Goal: Task Accomplishment & Management: Complete application form

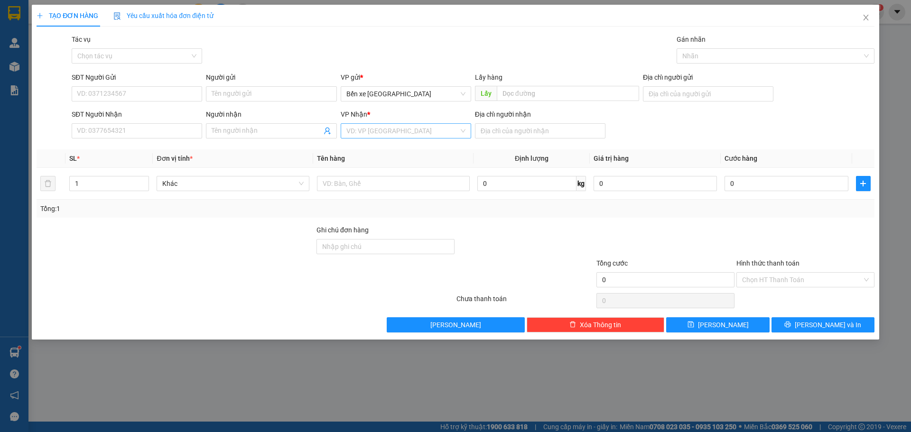
drag, startPoint x: 383, startPoint y: 127, endPoint x: 375, endPoint y: 135, distance: 11.4
click at [380, 127] on input "search" at bounding box center [402, 131] width 112 height 14
click at [376, 181] on div "Bến Xe Vũng Tàu" at bounding box center [405, 180] width 119 height 10
click at [142, 94] on input "SĐT Người Gửi" at bounding box center [137, 93] width 130 height 15
type input "0979805341"
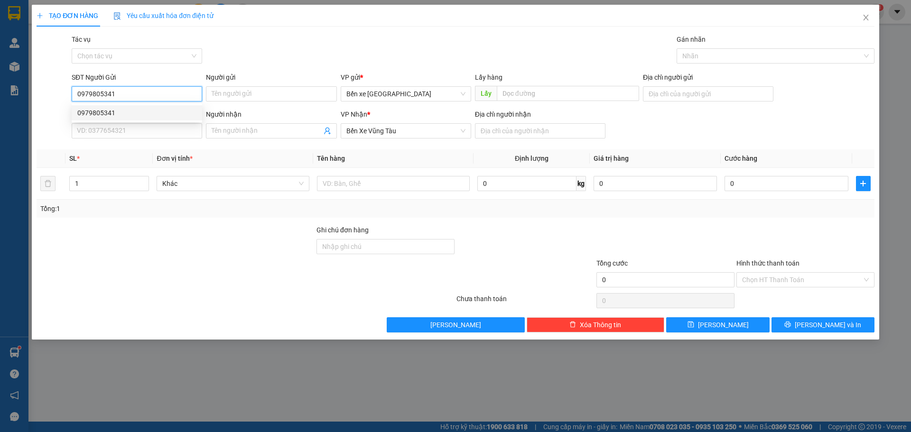
click at [156, 116] on div "0979805341" at bounding box center [136, 113] width 119 height 10
type input "BXQN"
type input "vũng tàu"
type input "0979805341"
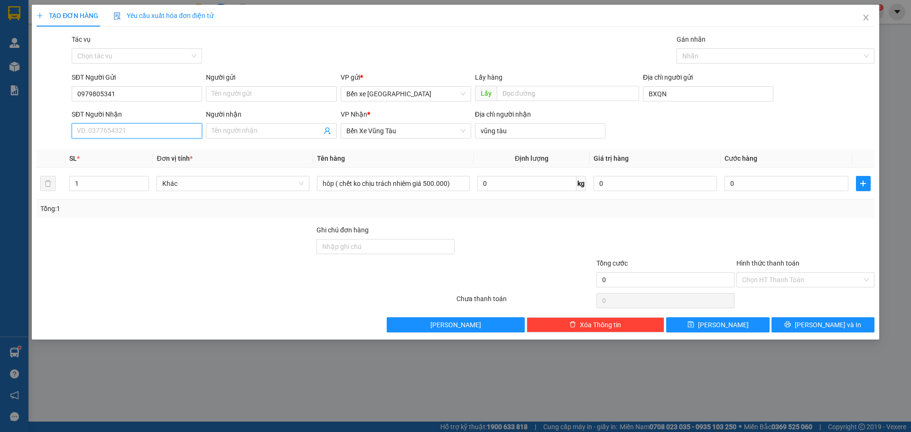
click at [120, 125] on input "SĐT Người Nhận" at bounding box center [137, 130] width 130 height 15
click at [124, 147] on div "0989875082" at bounding box center [136, 150] width 119 height 10
type input "0989875082"
click at [732, 321] on button "[PERSON_NAME]" at bounding box center [717, 324] width 103 height 15
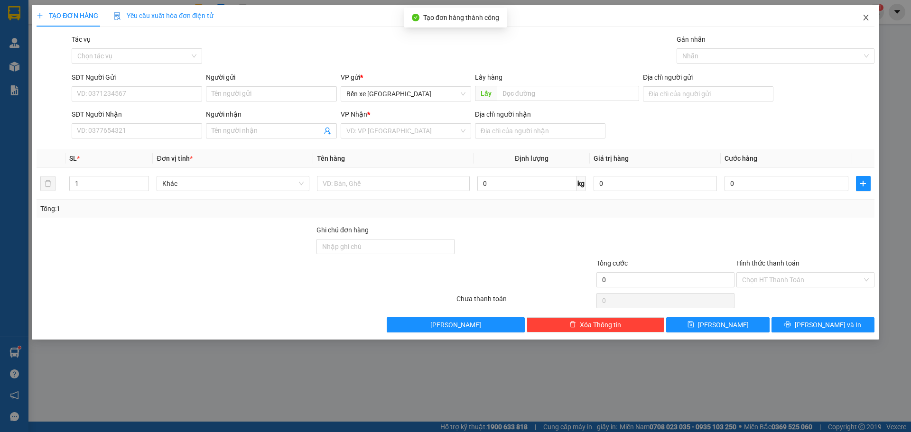
click at [865, 15] on icon "close" at bounding box center [866, 18] width 8 height 8
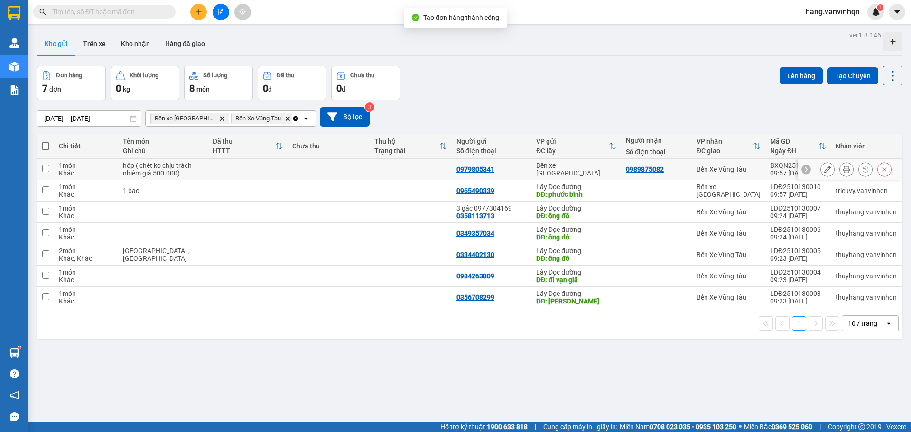
drag, startPoint x: 527, startPoint y: 169, endPoint x: 826, endPoint y: 118, distance: 303.1
click at [533, 169] on tr "1 món Khác hôp ( chết ko chịu trách nhiêm giá 500.000) 0979805341 Bến xe [GEOGR…" at bounding box center [469, 169] width 865 height 21
checkbox input "true"
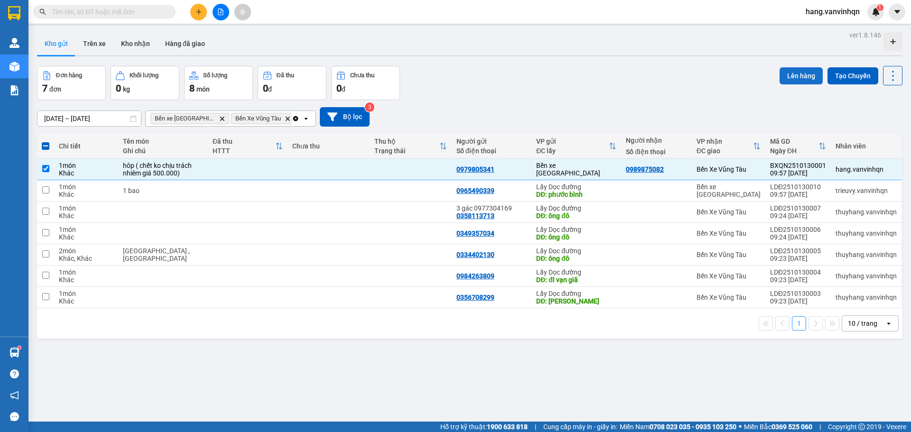
click at [789, 79] on button "Lên hàng" at bounding box center [800, 75] width 43 height 17
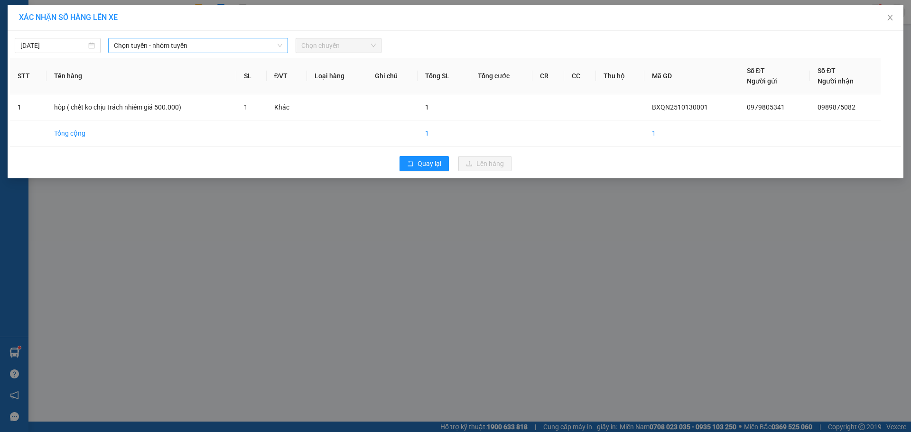
click at [181, 50] on span "Chọn tuyến - nhóm tuyến" at bounding box center [198, 45] width 168 height 14
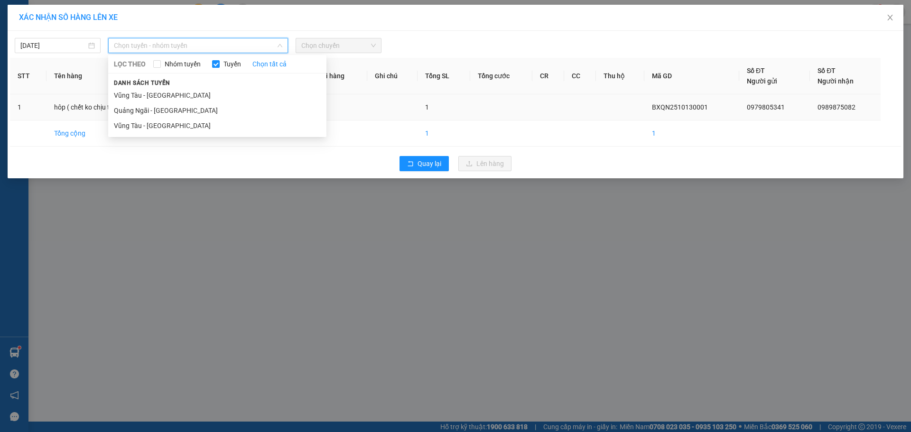
drag, startPoint x: 151, startPoint y: 109, endPoint x: 166, endPoint y: 109, distance: 14.2
click at [154, 109] on li "Quảng Ngãi - [GEOGRAPHIC_DATA]" at bounding box center [217, 110] width 218 height 15
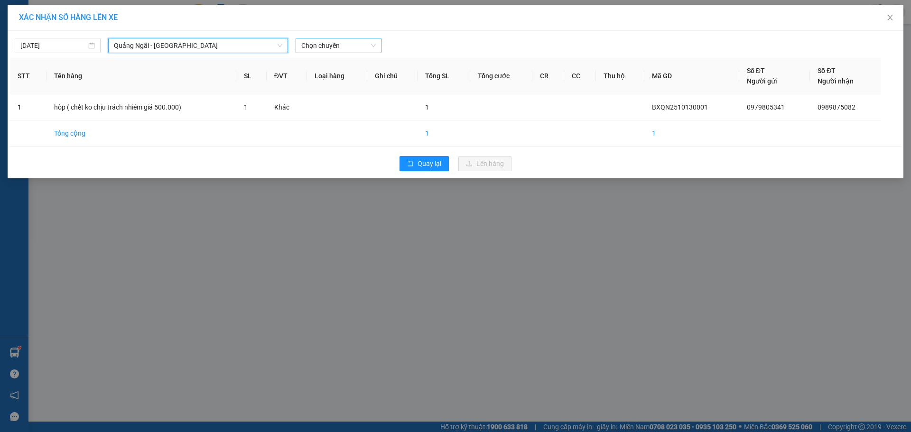
click at [330, 47] on span "Chọn chuyến" at bounding box center [338, 45] width 74 height 14
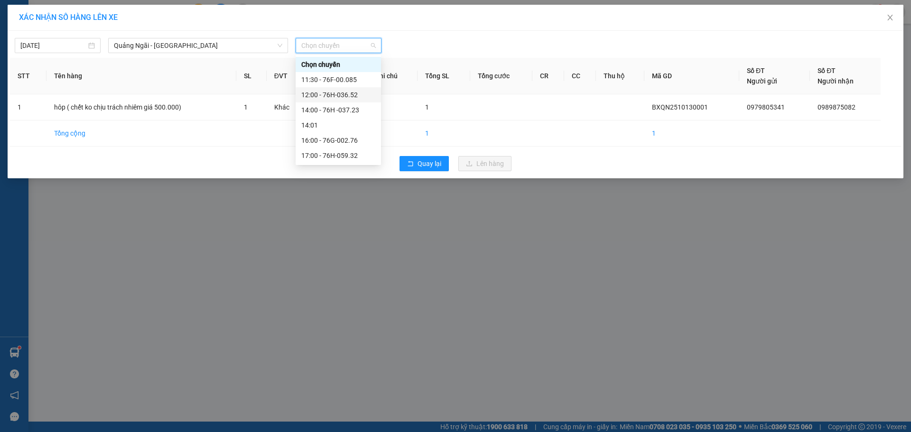
click at [327, 92] on div "12:00 - 76H-036.52" at bounding box center [338, 95] width 74 height 10
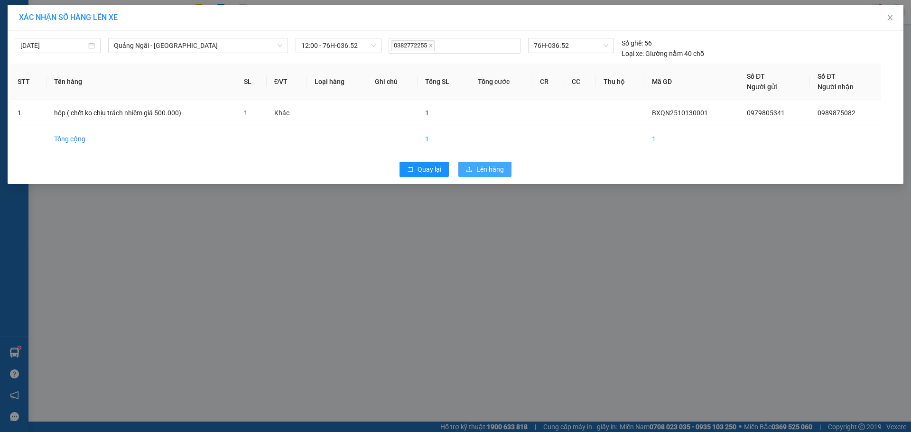
click at [492, 173] on span "Lên hàng" at bounding box center [490, 169] width 28 height 10
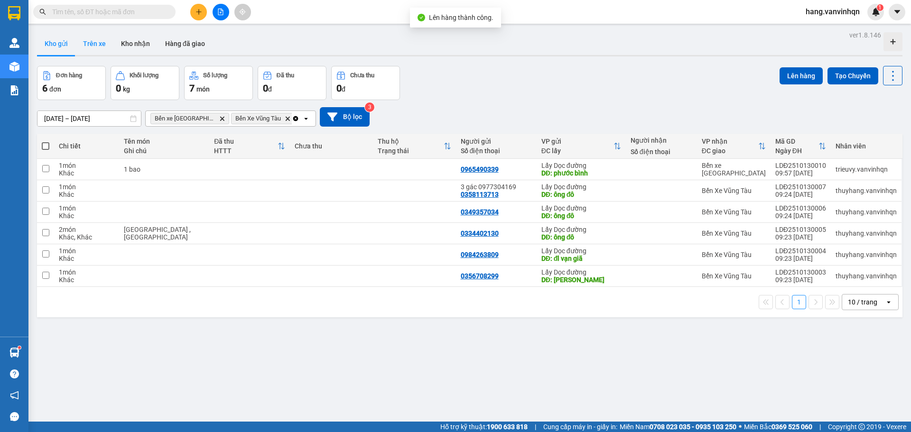
click at [94, 45] on button "Trên xe" at bounding box center [94, 43] width 38 height 23
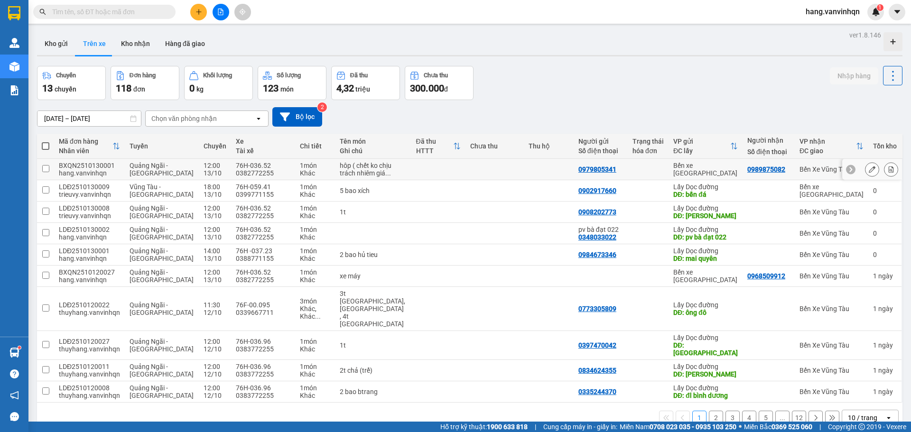
click at [868, 173] on icon at bounding box center [871, 169] width 7 height 7
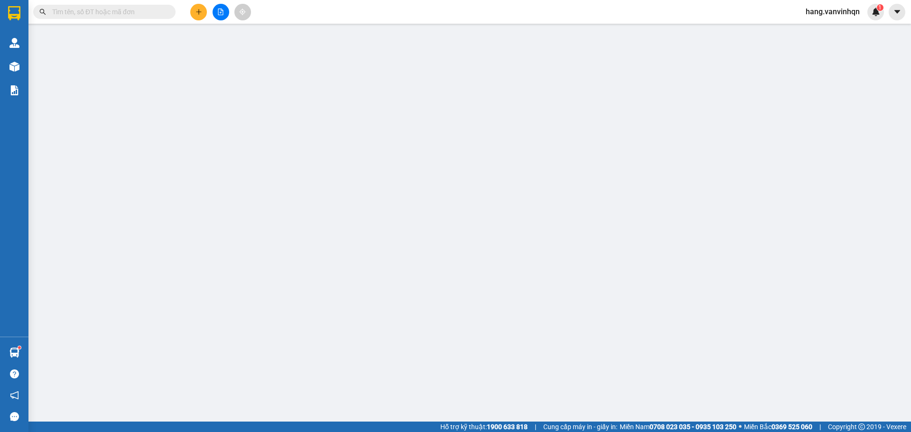
type input "0979805341"
type input "BXQN"
type input "0989875082"
type input "vũng tàu"
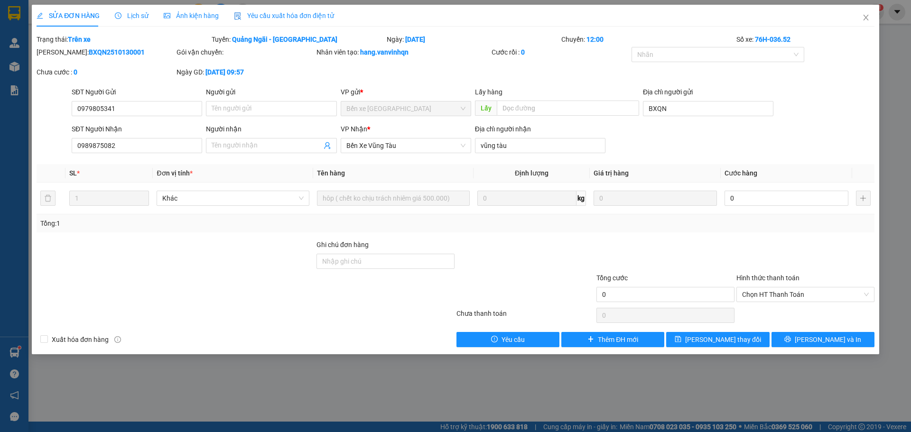
click at [793, 330] on div "Total Paid Fee 0 Total UnPaid Fee 0 Cash Collection Total Fee Trạng thái: Trên …" at bounding box center [456, 190] width 838 height 313
click at [793, 337] on button "[PERSON_NAME] và In" at bounding box center [822, 339] width 103 height 15
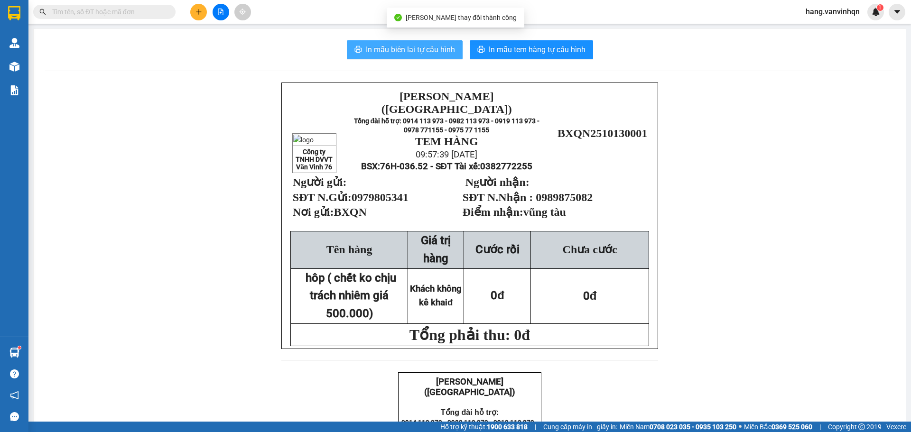
click at [384, 51] on span "In mẫu biên lai tự cấu hình" at bounding box center [410, 50] width 89 height 12
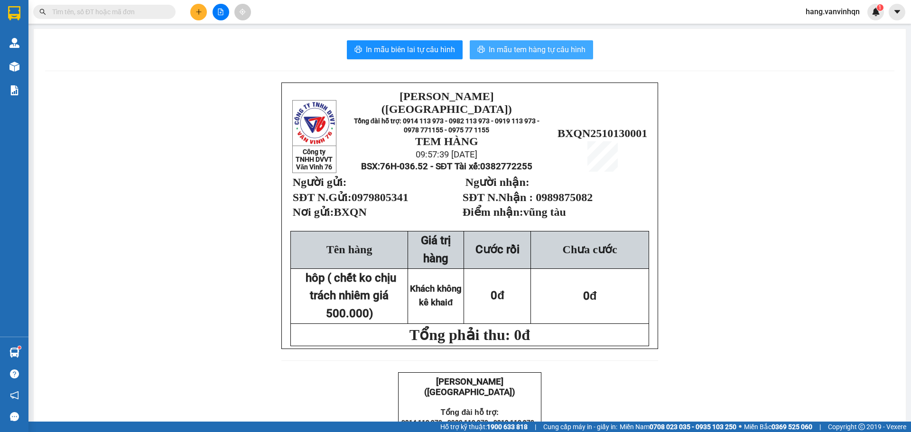
click at [535, 43] on button "In mẫu tem hàng tự cấu hình" at bounding box center [531, 49] width 123 height 19
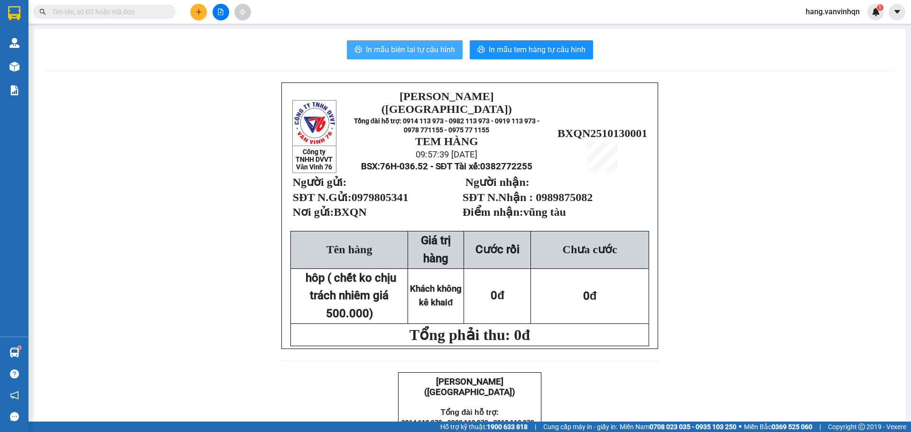
click at [411, 46] on span "In mẫu biên lai tự cấu hình" at bounding box center [410, 50] width 89 height 12
click at [202, 11] on button at bounding box center [198, 12] width 17 height 17
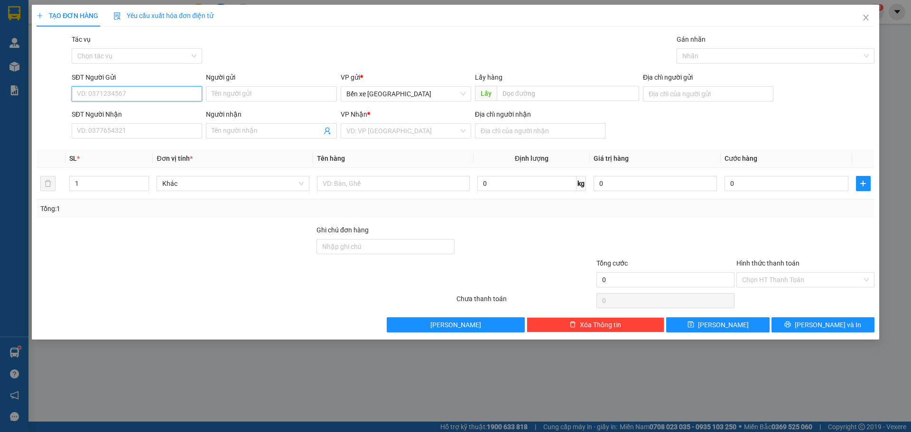
drag, startPoint x: 434, startPoint y: 92, endPoint x: 422, endPoint y: 102, distance: 16.2
click at [435, 93] on span "Bến xe [GEOGRAPHIC_DATA]" at bounding box center [405, 94] width 119 height 14
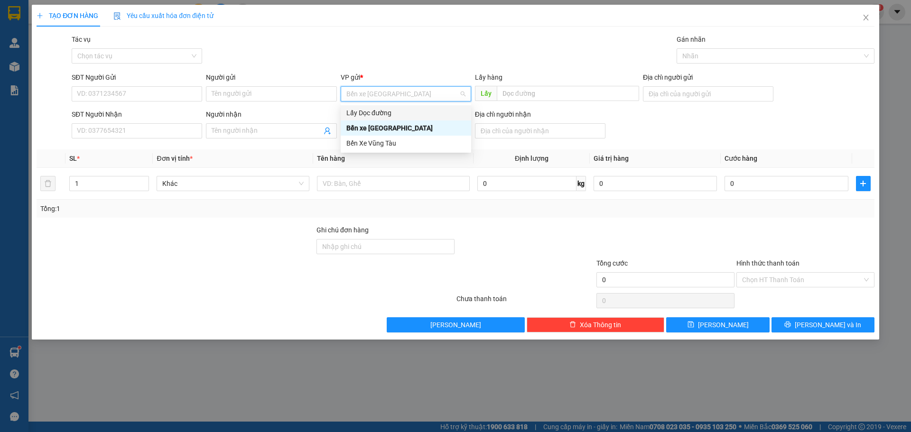
click at [380, 115] on div "Lấy Dọc đường" at bounding box center [405, 113] width 119 height 10
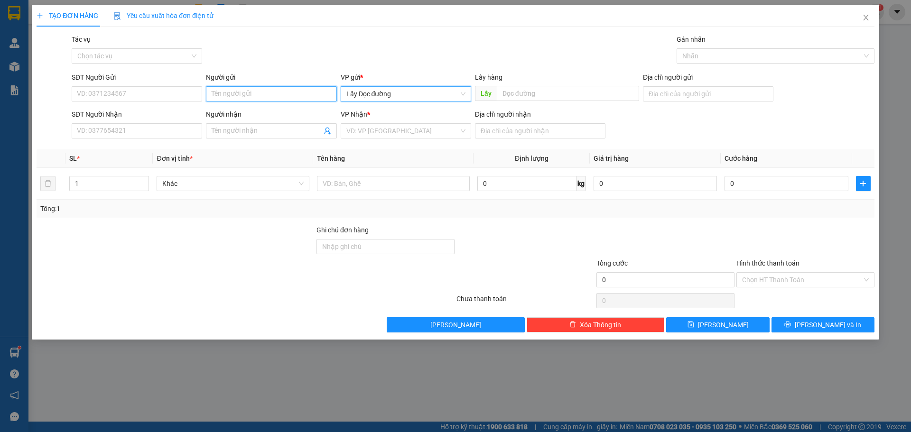
click at [262, 93] on input "Người gửi" at bounding box center [271, 93] width 130 height 15
type input "960"
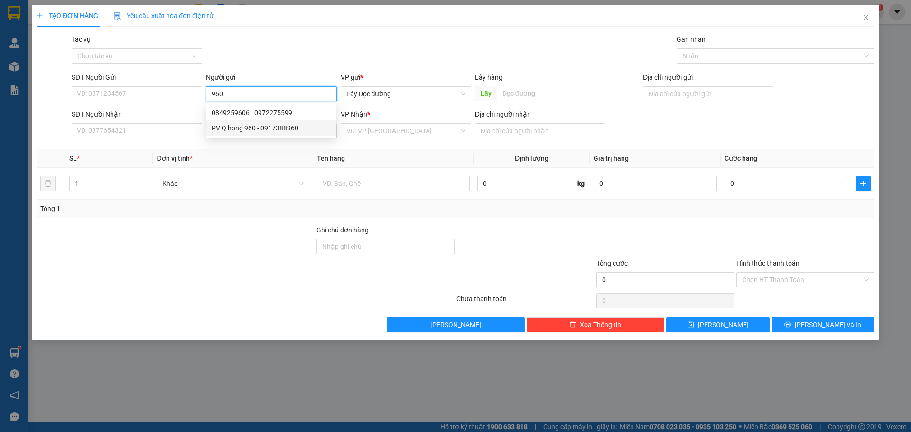
click at [279, 132] on div "PV Q hong 960 - 0917388960" at bounding box center [271, 128] width 119 height 10
type input "0917388960"
type input "PV Q hong 960"
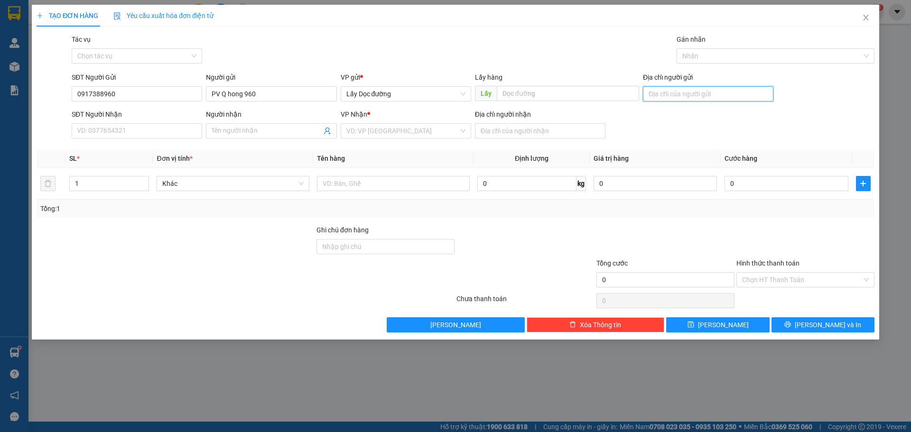
click at [666, 96] on input "Địa chỉ người gửi" at bounding box center [708, 93] width 130 height 15
type input "ba ria"
drag, startPoint x: 678, startPoint y: 95, endPoint x: 622, endPoint y: 96, distance: 56.4
click at [622, 96] on div "SĐT Người Gửi 0917388960 Người gửi PV Q hong 960 VP gửi * Lấy Dọc đường Lấy hàn…" at bounding box center [473, 88] width 806 height 33
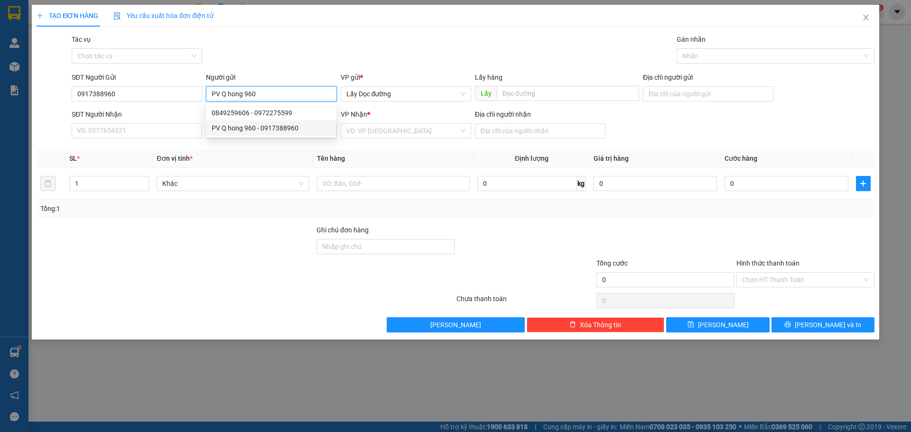
drag, startPoint x: 211, startPoint y: 94, endPoint x: 266, endPoint y: 94, distance: 54.5
click at [266, 94] on input "PV Q hong 960" at bounding box center [271, 93] width 130 height 15
click at [562, 87] on input "text" at bounding box center [568, 93] width 142 height 15
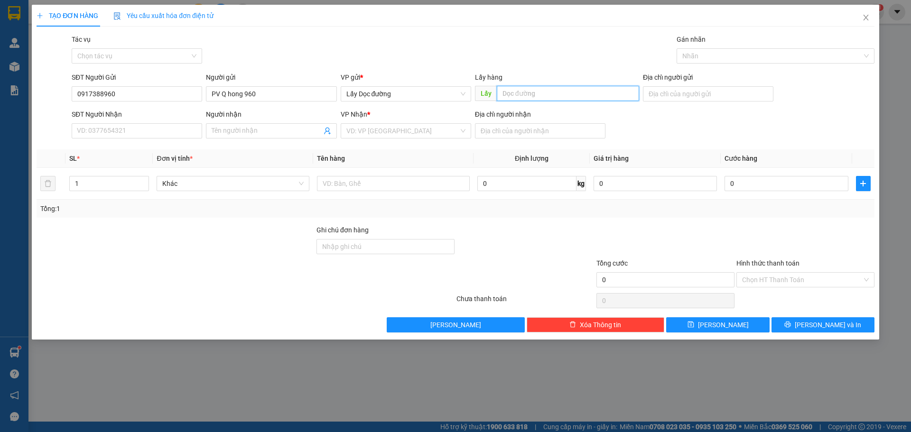
paste input "PV Q hong 960"
type input "PV Q hong 960"
click at [378, 137] on input "search" at bounding box center [402, 131] width 112 height 14
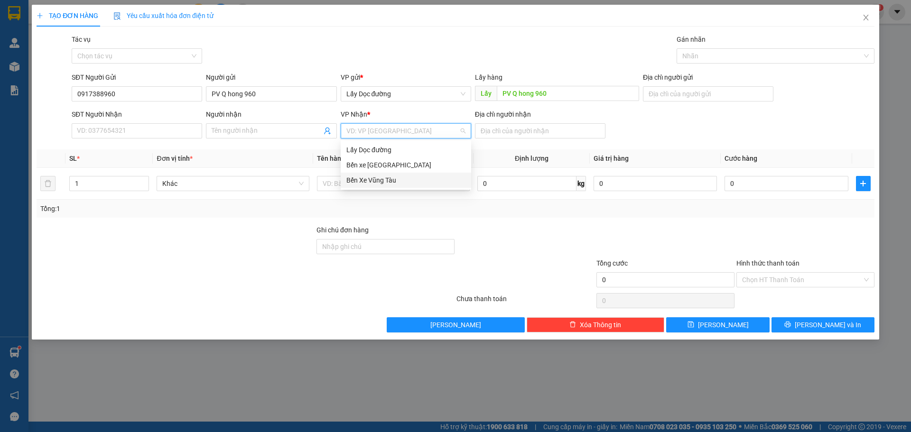
click at [374, 177] on div "Bến Xe Vũng Tàu" at bounding box center [405, 180] width 119 height 10
click at [466, 121] on div "VP Nhận *" at bounding box center [406, 116] width 130 height 14
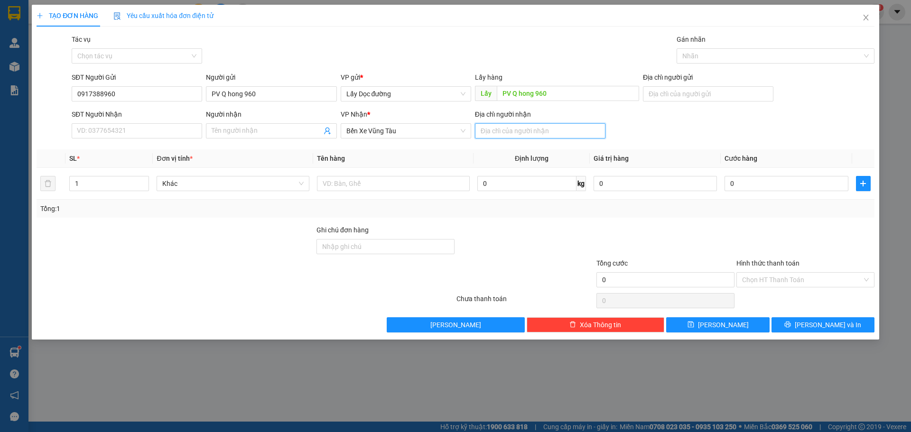
click at [518, 129] on input "Địa chỉ người nhận" at bounding box center [540, 130] width 130 height 15
type input "bà [PERSON_NAME]"
click at [731, 326] on button "[PERSON_NAME]" at bounding box center [717, 324] width 103 height 15
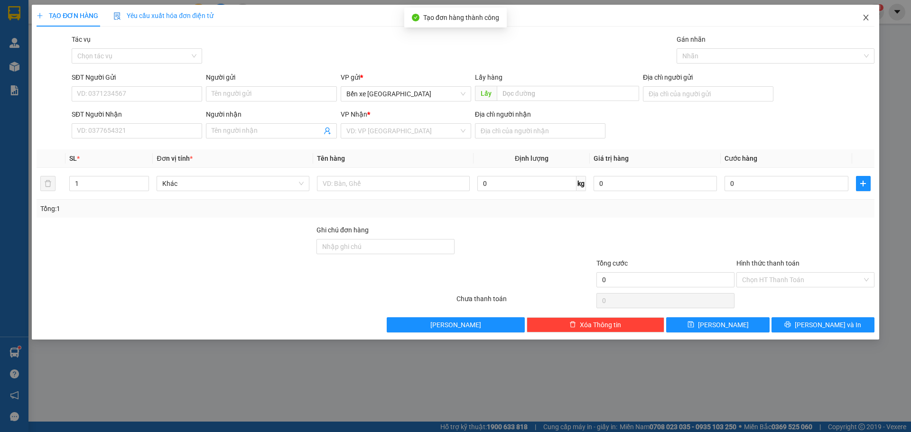
click at [865, 15] on icon "close" at bounding box center [866, 18] width 8 height 8
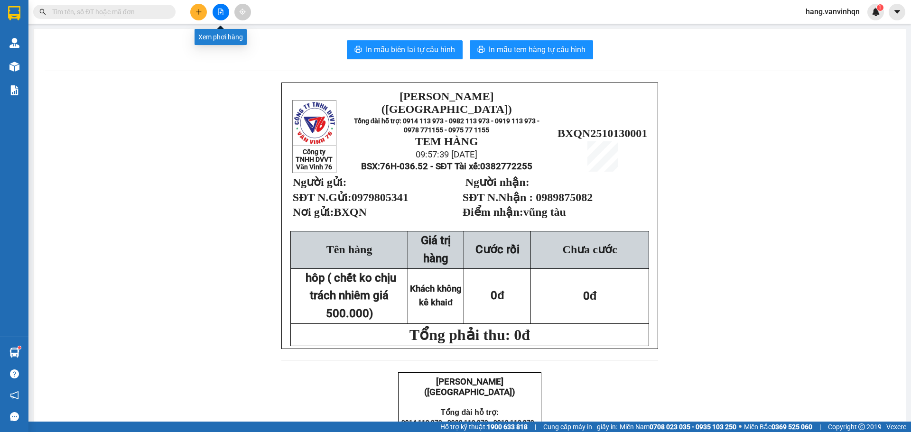
click at [226, 15] on button at bounding box center [220, 12] width 17 height 17
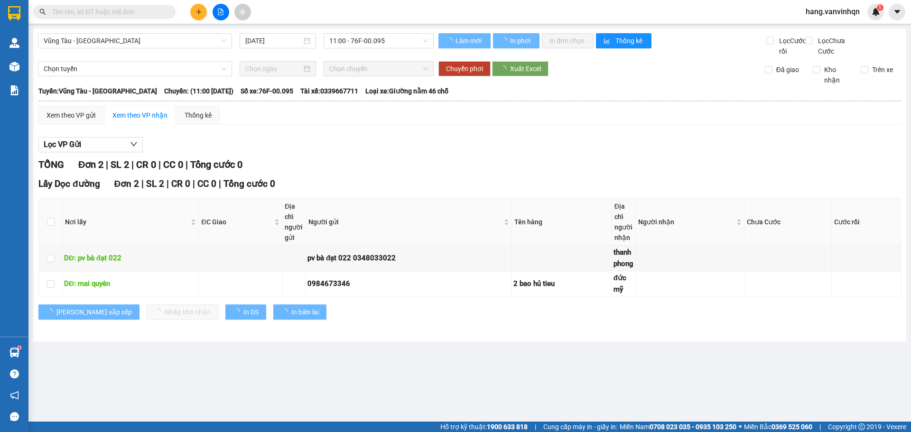
click at [139, 33] on div "Vũng Tàu - [GEOGRAPHIC_DATA] [DATE] 11:00 - 76F-00.095 Làm mới In phơi In đơn c…" at bounding box center [469, 184] width 873 height 313
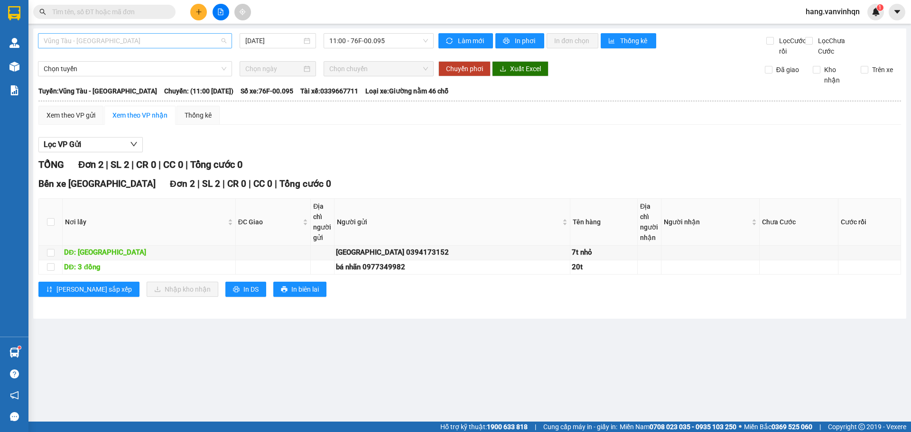
click at [129, 46] on span "Vũng Tàu - [GEOGRAPHIC_DATA]" at bounding box center [135, 41] width 183 height 14
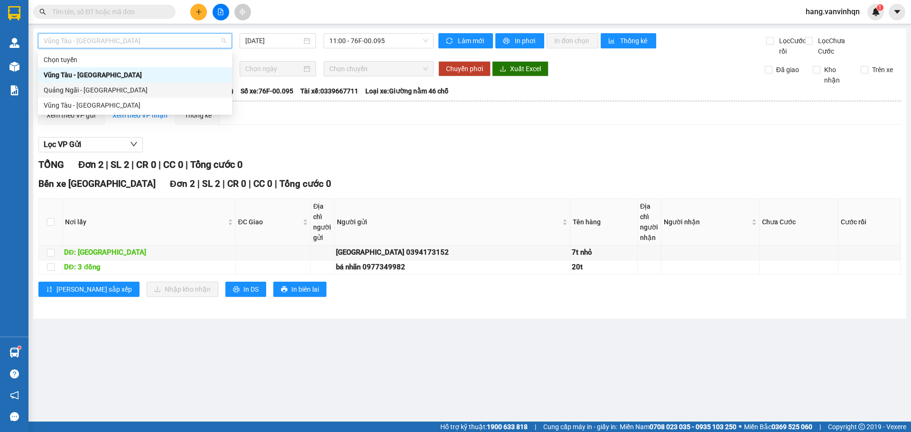
click at [105, 89] on div "Quảng Ngãi - [GEOGRAPHIC_DATA]" at bounding box center [135, 90] width 183 height 10
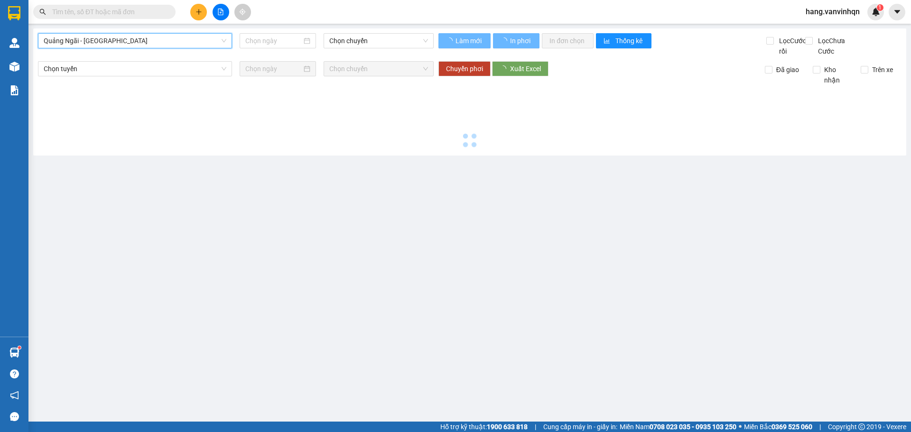
type input "[DATE]"
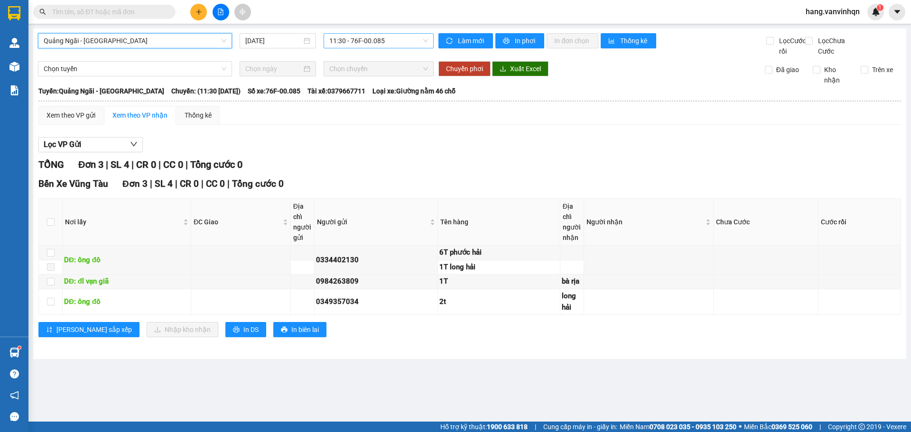
click at [408, 39] on span "11:30 - 76F-00.085" at bounding box center [378, 41] width 99 height 14
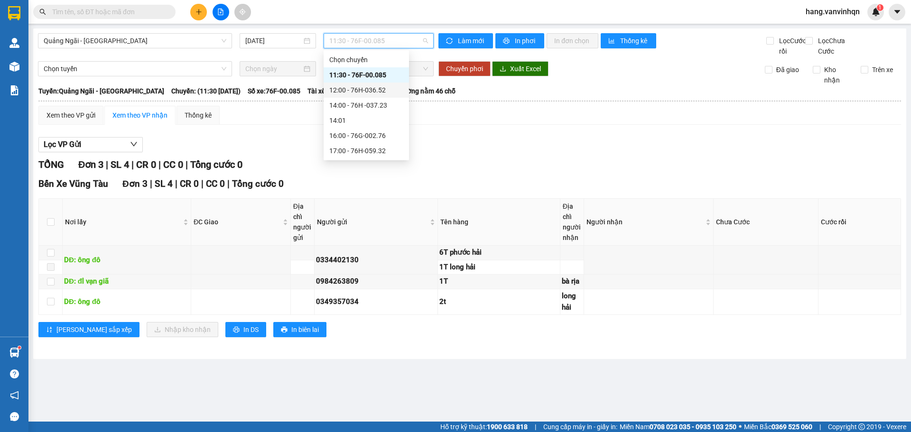
click at [373, 89] on div "12:00 - 76H-036.52" at bounding box center [366, 90] width 74 height 10
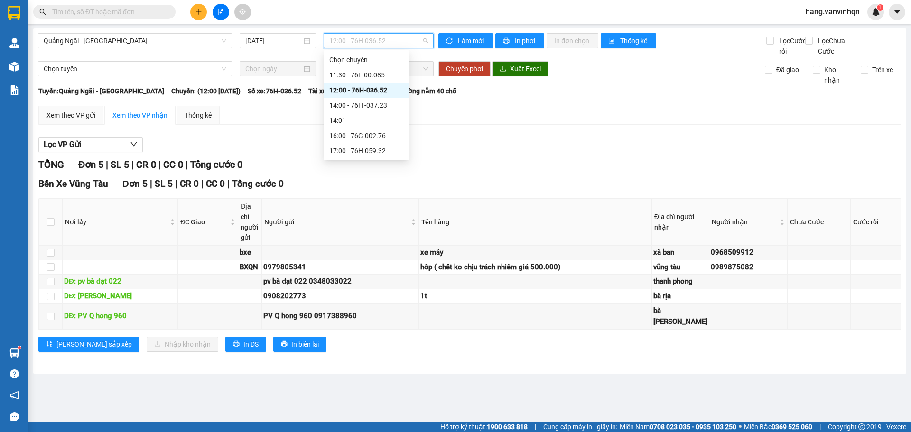
click at [402, 39] on span "12:00 - 76H-036.52" at bounding box center [378, 41] width 99 height 14
click at [387, 102] on div "14:00 - 76H -037.23" at bounding box center [366, 105] width 74 height 10
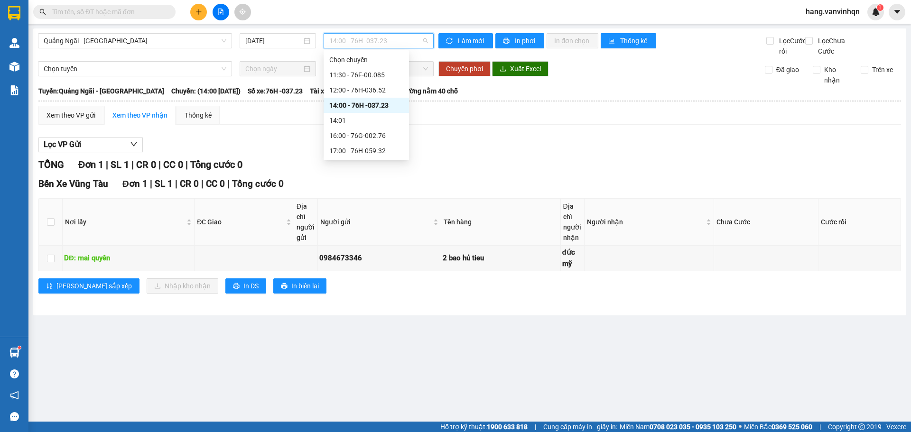
drag, startPoint x: 406, startPoint y: 41, endPoint x: 395, endPoint y: 70, distance: 31.1
click at [406, 42] on span "14:00 - 76H -037.23" at bounding box center [378, 41] width 99 height 14
click at [389, 131] on div "16:00 - 76G-002.76" at bounding box center [366, 135] width 74 height 10
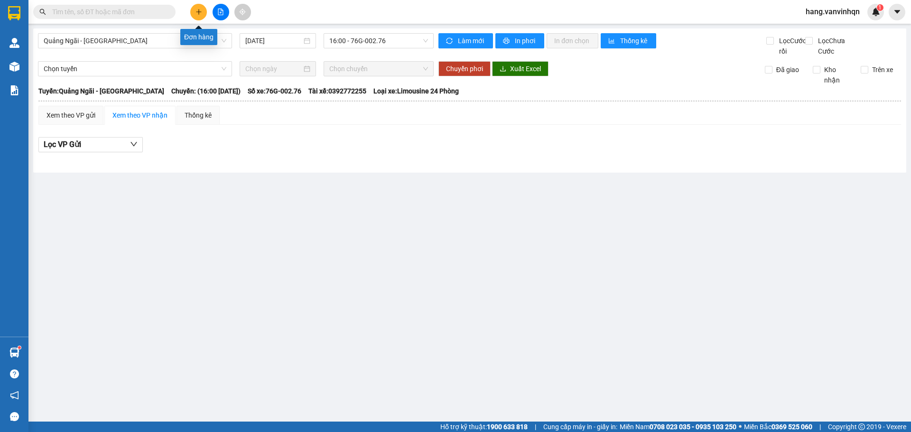
click at [197, 17] on button at bounding box center [198, 12] width 17 height 17
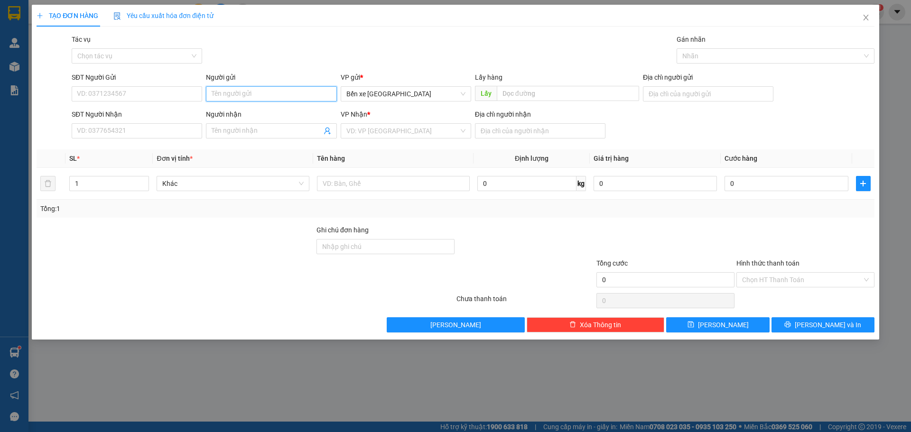
click at [258, 95] on input "Người gửi" at bounding box center [271, 93] width 130 height 15
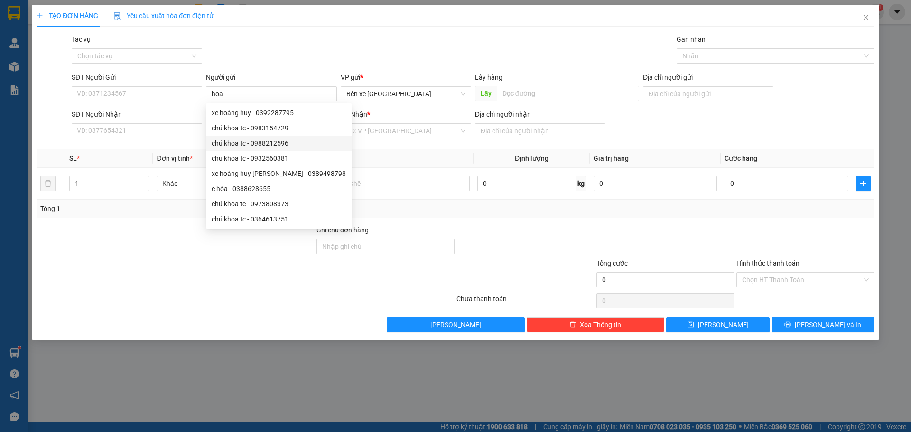
click at [247, 102] on div "Người gửi hoa" at bounding box center [271, 88] width 130 height 33
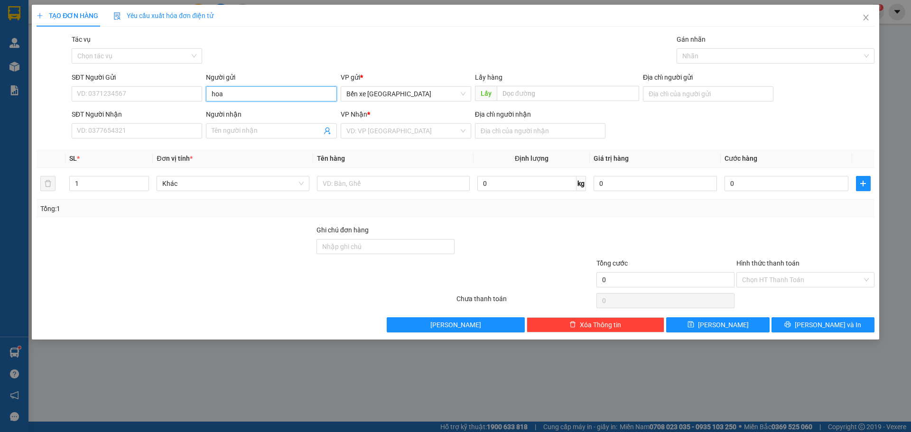
click at [245, 96] on input "hoa" at bounding box center [271, 93] width 130 height 15
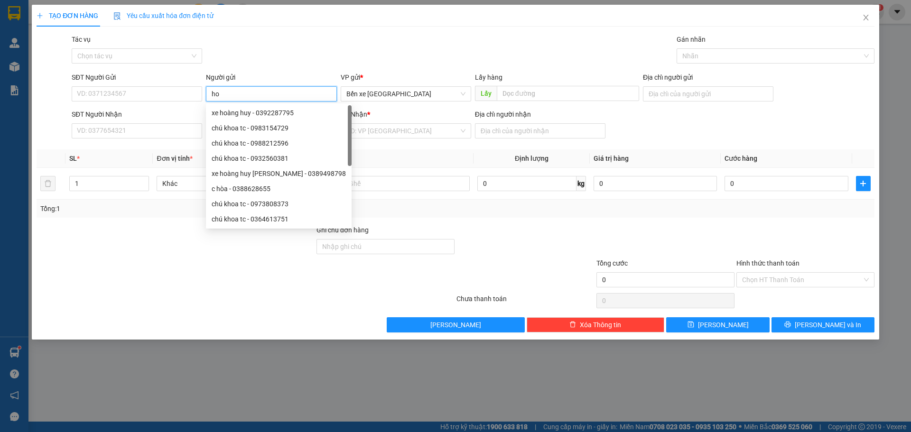
type input "h"
type input "348"
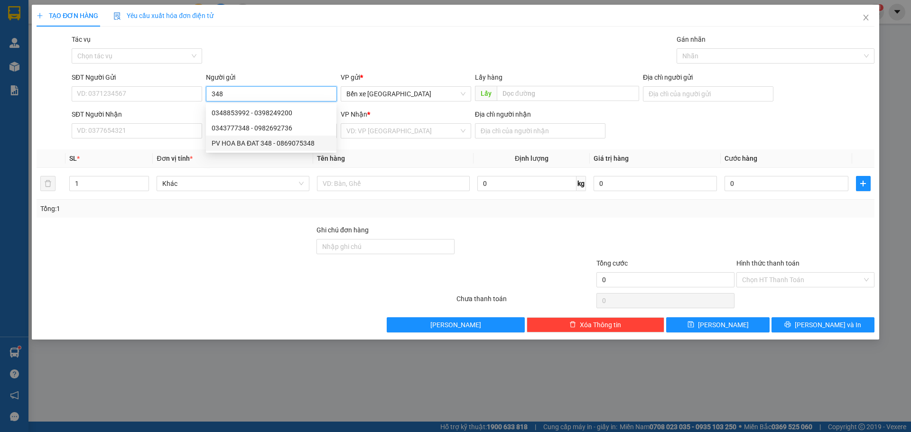
drag, startPoint x: 260, startPoint y: 146, endPoint x: 265, endPoint y: 147, distance: 4.8
click at [264, 147] on div "PV HOA BA ĐAT 348 - 0869075348" at bounding box center [271, 143] width 119 height 10
type input "0869075348"
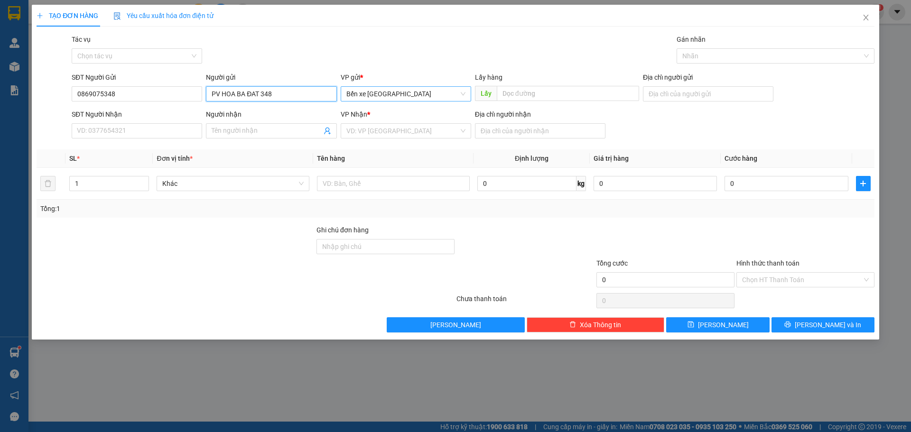
click at [417, 97] on span "Bến xe [GEOGRAPHIC_DATA]" at bounding box center [405, 94] width 119 height 14
type input "PV HOA BA ĐAT 348"
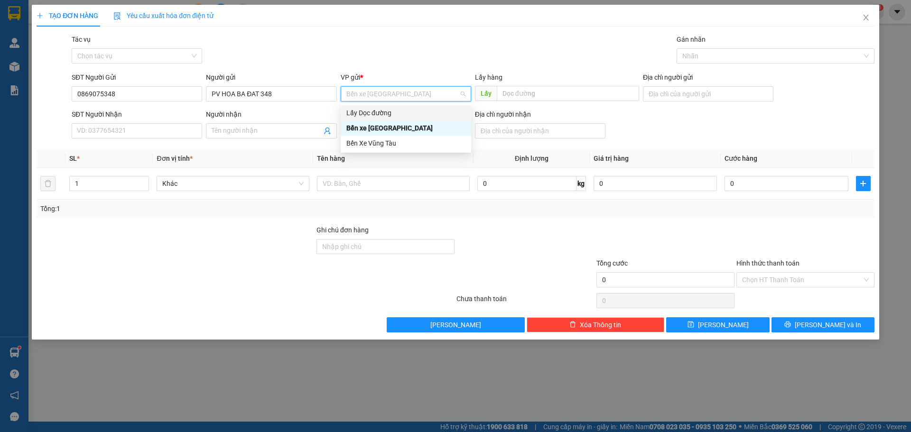
drag, startPoint x: 380, startPoint y: 127, endPoint x: 386, endPoint y: 118, distance: 10.7
click at [386, 118] on div "Lấy Dọc đường Bến xe [GEOGRAPHIC_DATA] Bến Xe [GEOGRAPHIC_DATA]" at bounding box center [406, 128] width 130 height 46
click at [386, 110] on div "Lấy Dọc đường" at bounding box center [405, 113] width 119 height 10
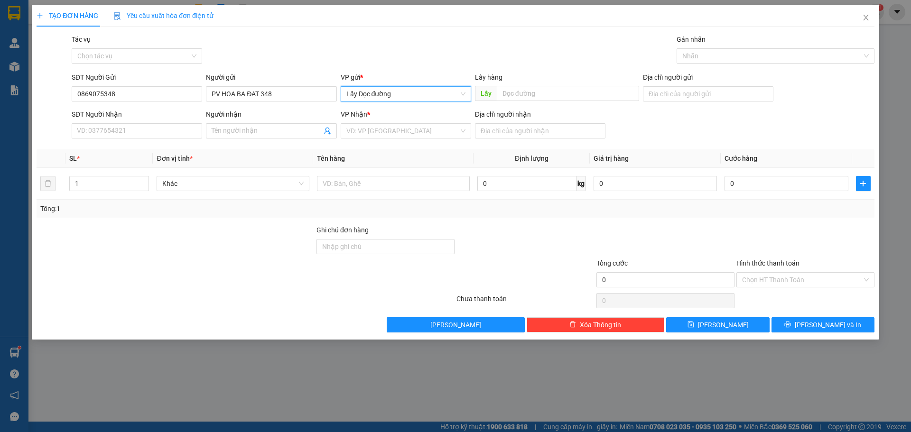
click at [562, 102] on div "Lấy hàng Lấy" at bounding box center [557, 88] width 164 height 33
drag, startPoint x: 551, startPoint y: 91, endPoint x: 547, endPoint y: 107, distance: 16.7
click at [552, 91] on input "text" at bounding box center [568, 93] width 142 height 15
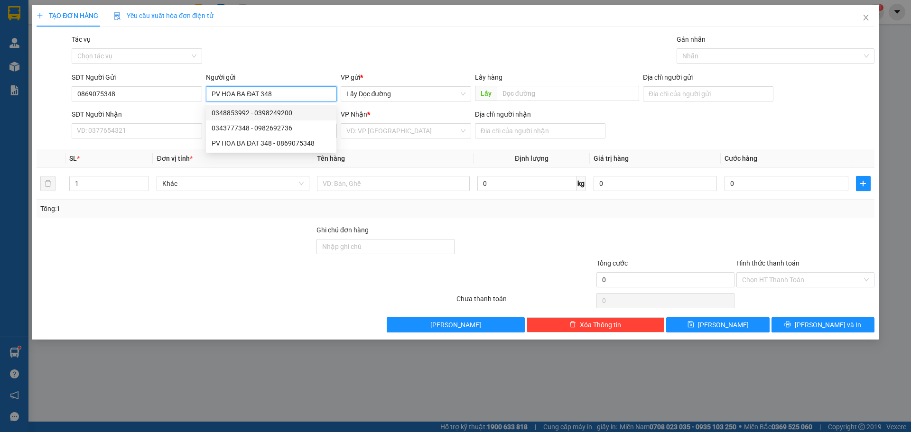
drag, startPoint x: 208, startPoint y: 94, endPoint x: 255, endPoint y: 100, distance: 47.2
click at [289, 99] on input "PV HOA BA ĐAT 348" at bounding box center [271, 93] width 130 height 15
click at [552, 96] on input "text" at bounding box center [568, 93] width 142 height 15
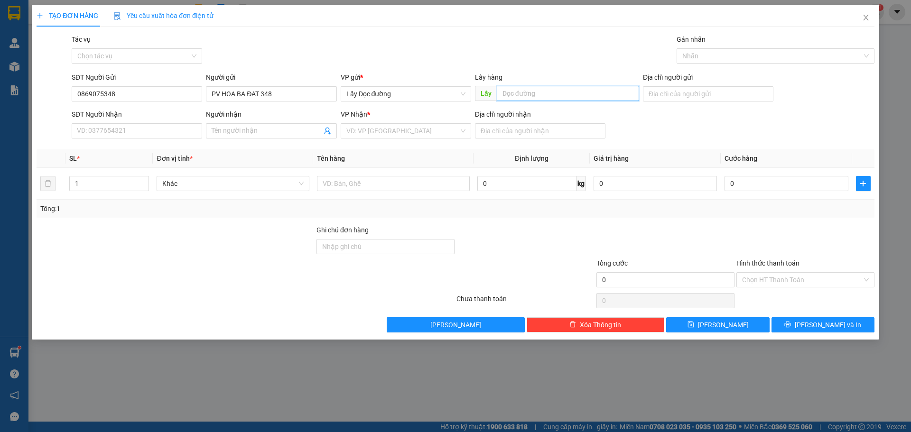
paste input "PV HOA BA ĐAT 348"
type input "PV HOA BA ĐAT 348"
click at [381, 135] on input "search" at bounding box center [402, 131] width 112 height 14
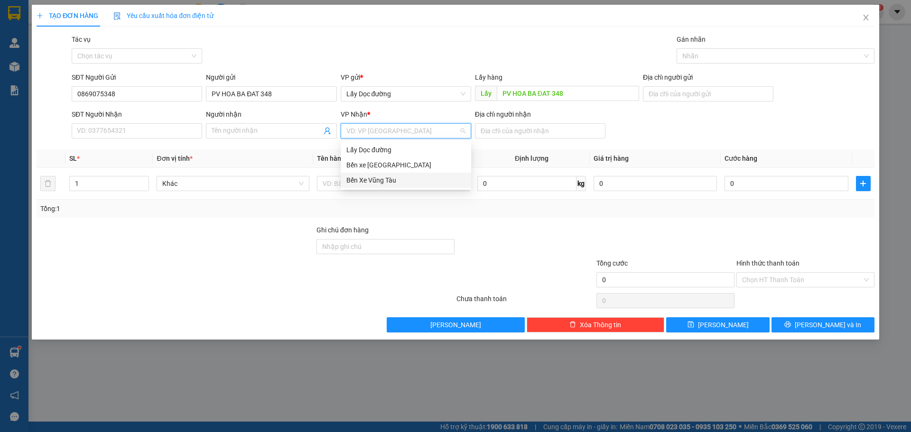
click at [387, 183] on div "Bến Xe Vũng Tàu" at bounding box center [405, 180] width 119 height 10
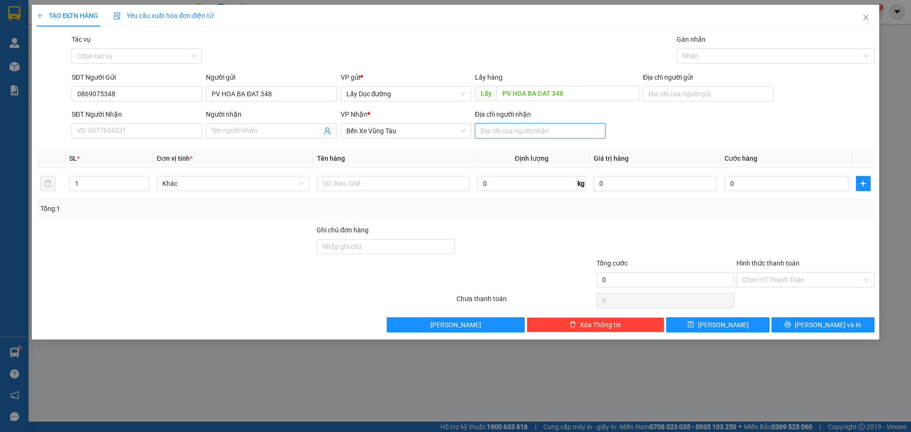
click at [562, 131] on input "Địa chỉ người nhận" at bounding box center [540, 130] width 130 height 15
click at [745, 323] on button "[PERSON_NAME]" at bounding box center [717, 324] width 103 height 15
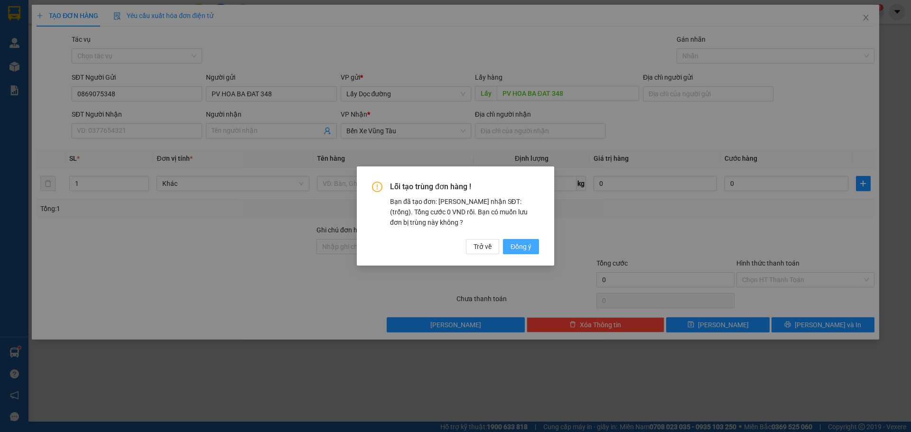
click at [523, 245] on span "Đồng ý" at bounding box center [520, 246] width 21 height 10
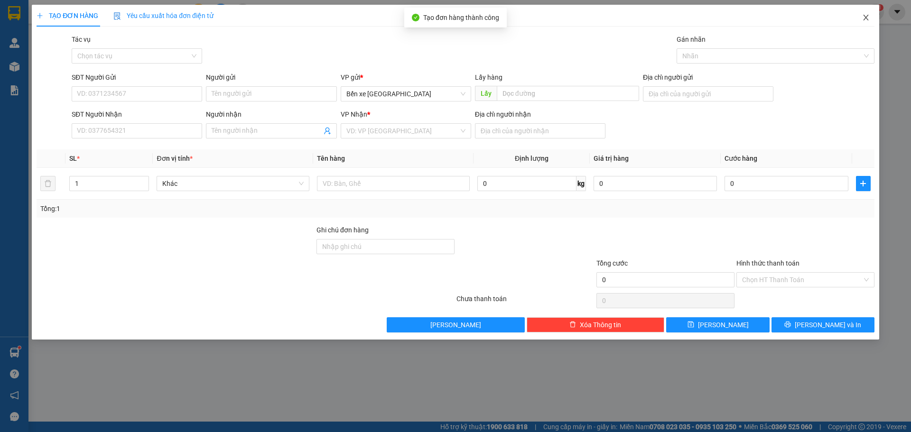
click at [870, 22] on span "Close" at bounding box center [865, 18] width 27 height 27
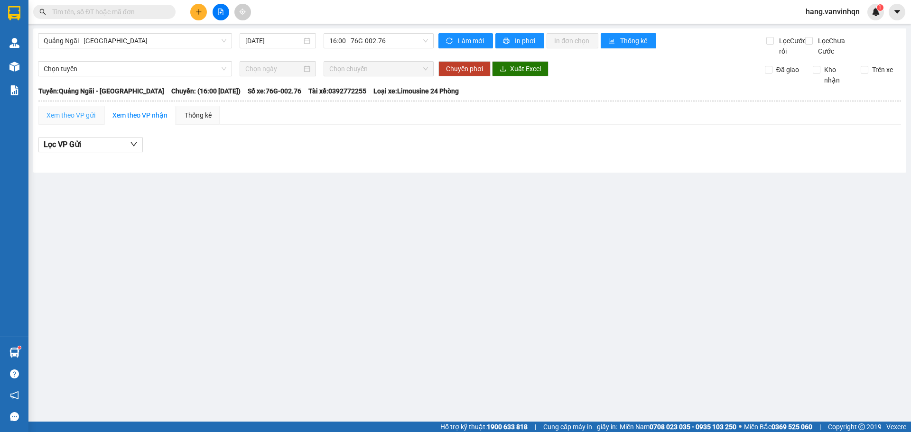
click at [84, 125] on div "Xem theo VP gửi" at bounding box center [70, 115] width 65 height 19
drag, startPoint x: 406, startPoint y: 43, endPoint x: 375, endPoint y: 72, distance: 41.9
click at [404, 43] on span "16:00 - 76G-002.76" at bounding box center [378, 41] width 99 height 14
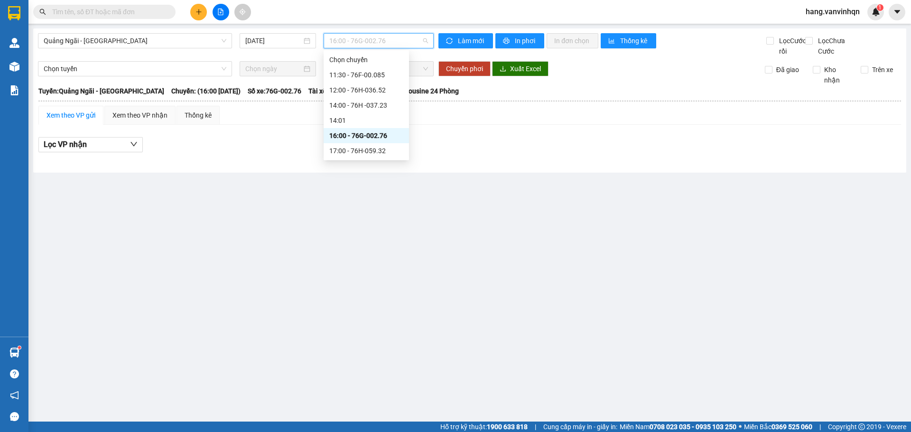
click at [358, 133] on div "16:00 - 76G-002.76" at bounding box center [366, 135] width 74 height 10
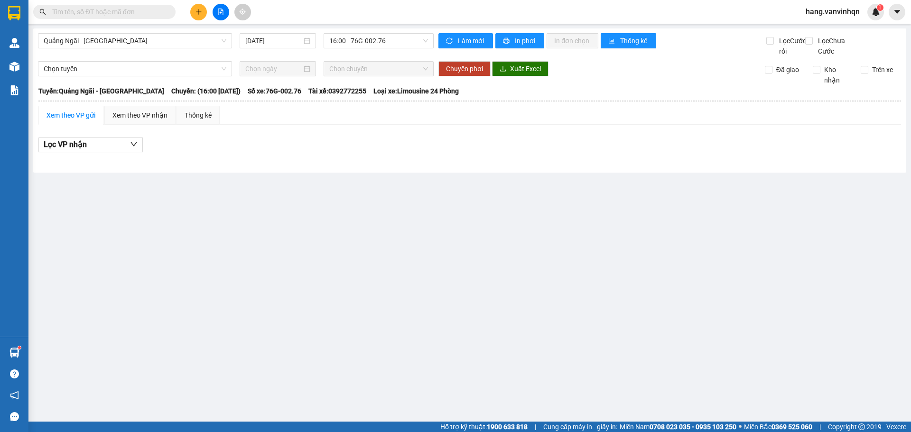
click at [60, 120] on div "Xem theo VP gửi" at bounding box center [70, 115] width 49 height 10
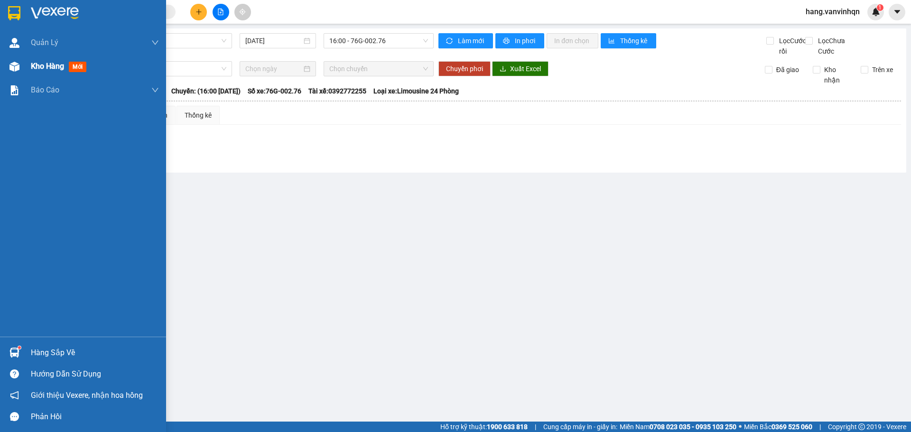
click at [16, 66] on img at bounding box center [14, 67] width 10 height 10
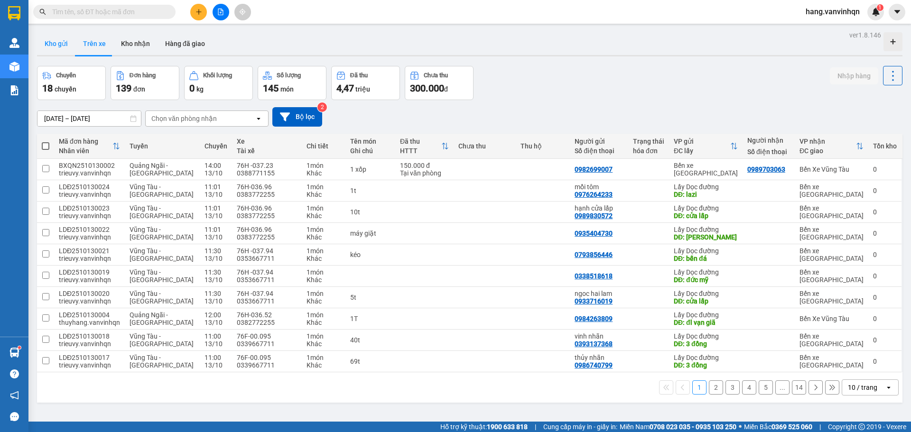
click at [49, 39] on button "Kho gửi" at bounding box center [56, 43] width 38 height 23
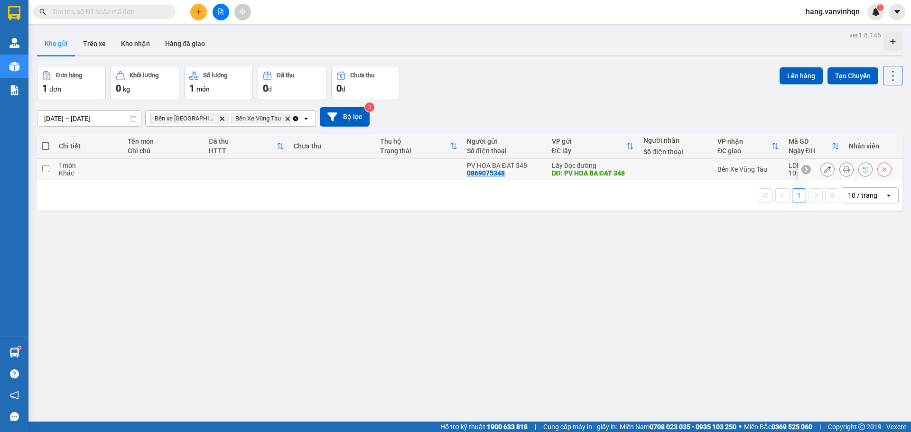
click at [542, 176] on td "PV HOA BA ĐAT 348 0869075348" at bounding box center [504, 169] width 85 height 21
checkbox input "true"
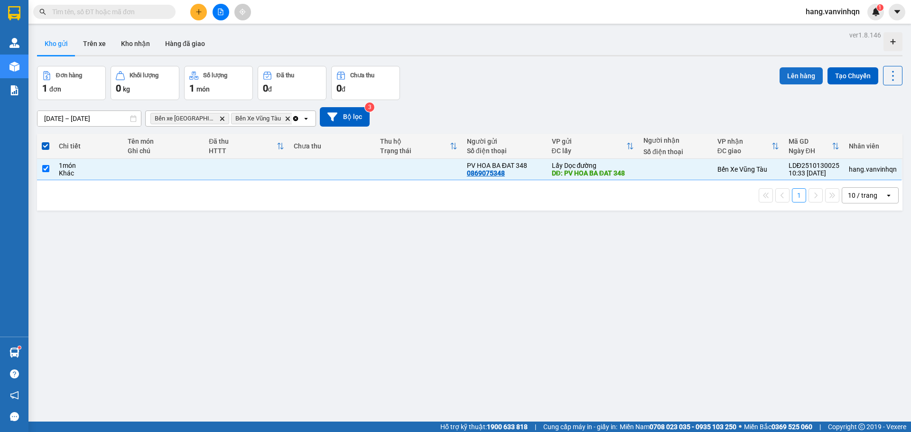
click at [790, 82] on button "Lên hàng" at bounding box center [800, 75] width 43 height 17
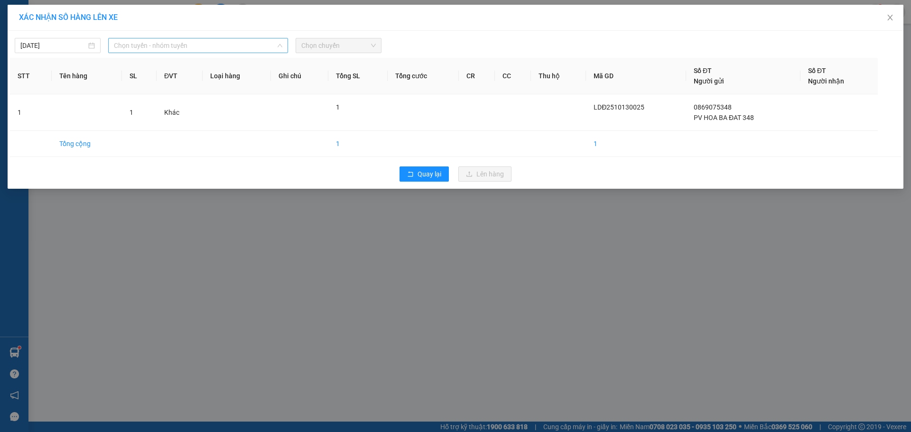
drag, startPoint x: 218, startPoint y: 50, endPoint x: 184, endPoint y: 88, distance: 50.1
click at [217, 50] on span "Chọn tuyến - nhóm tuyến" at bounding box center [198, 45] width 168 height 14
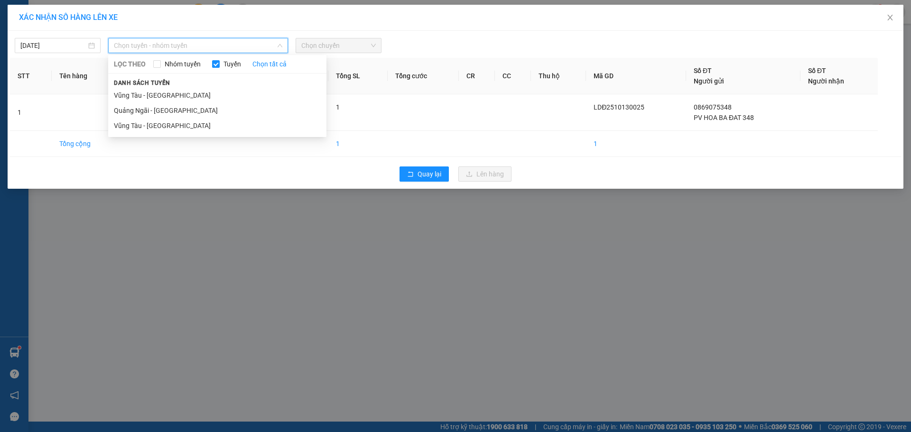
drag, startPoint x: 167, startPoint y: 108, endPoint x: 413, endPoint y: 88, distance: 246.0
click at [168, 108] on li "Quảng Ngãi - [GEOGRAPHIC_DATA]" at bounding box center [217, 110] width 218 height 15
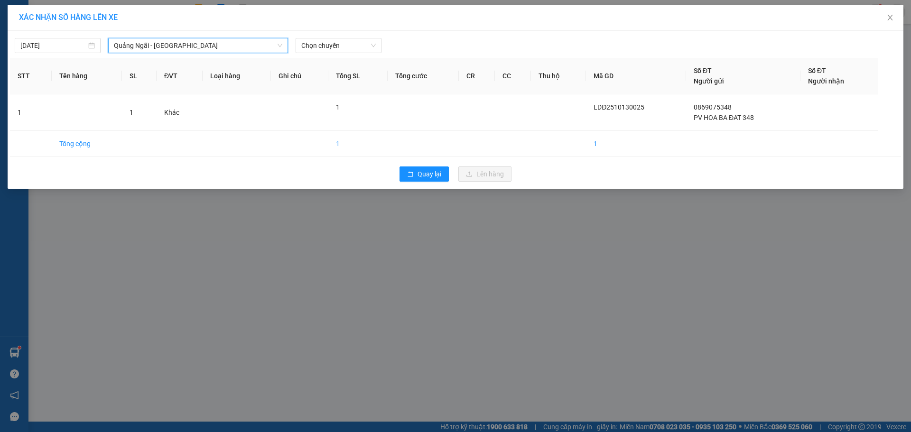
drag, startPoint x: 374, startPoint y: 47, endPoint x: 369, endPoint y: 55, distance: 8.7
click at [372, 50] on span "Chọn chuyến" at bounding box center [338, 45] width 74 height 14
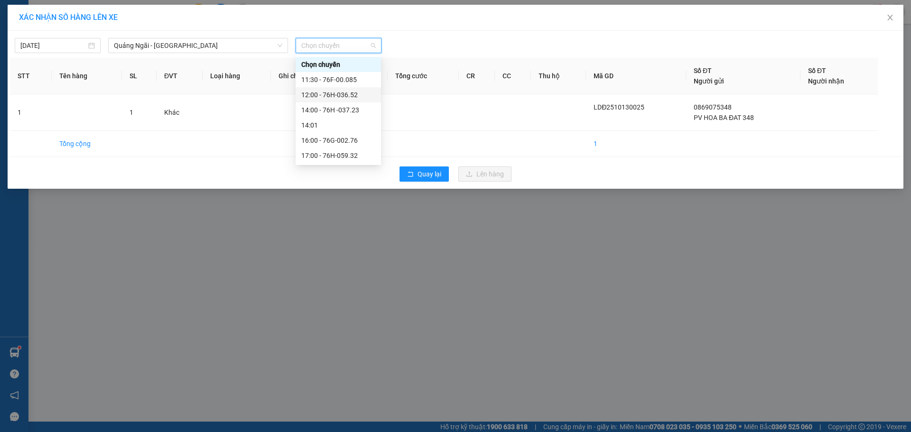
click at [339, 93] on div "12:00 - 76H-036.52" at bounding box center [338, 95] width 74 height 10
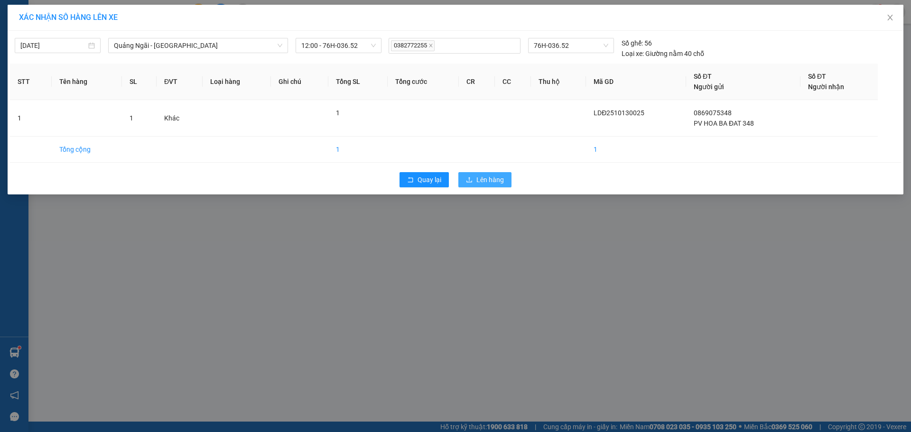
click at [493, 181] on span "Lên hàng" at bounding box center [490, 180] width 28 height 10
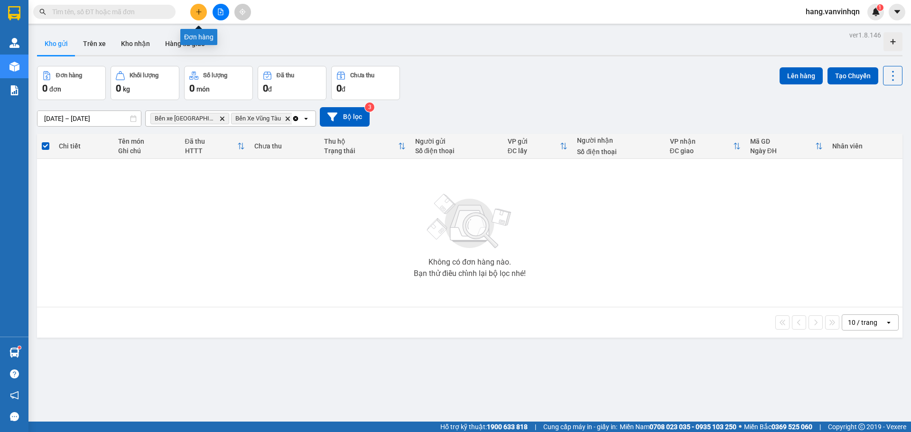
click at [198, 12] on icon "plus" at bounding box center [198, 11] width 5 height 0
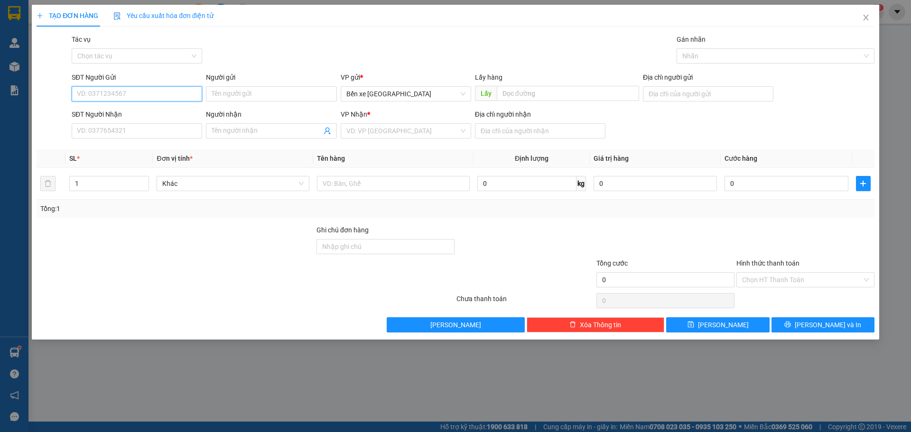
click at [139, 90] on input "SĐT Người Gửi" at bounding box center [137, 93] width 130 height 15
type input "0377597115"
click at [139, 133] on input "SĐT Người Nhận" at bounding box center [137, 130] width 130 height 15
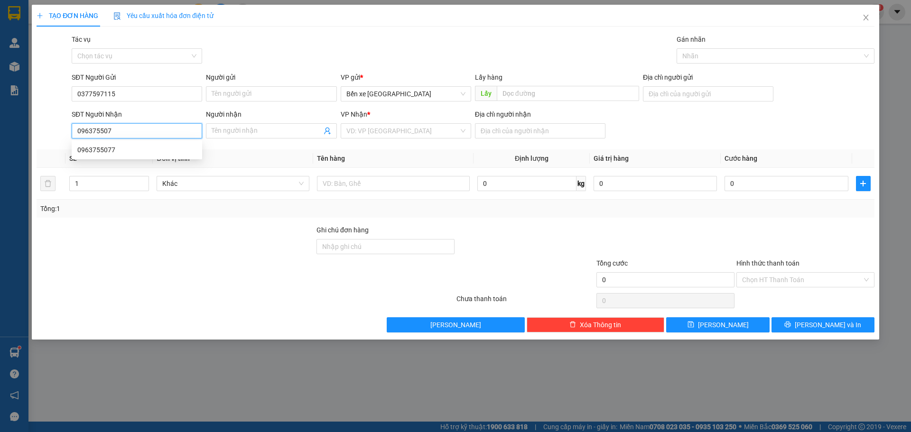
type input "0963755077"
click at [116, 153] on div "0963755077" at bounding box center [136, 150] width 119 height 10
type input "bxqn"
type input "bưng kè"
type input "0963755077"
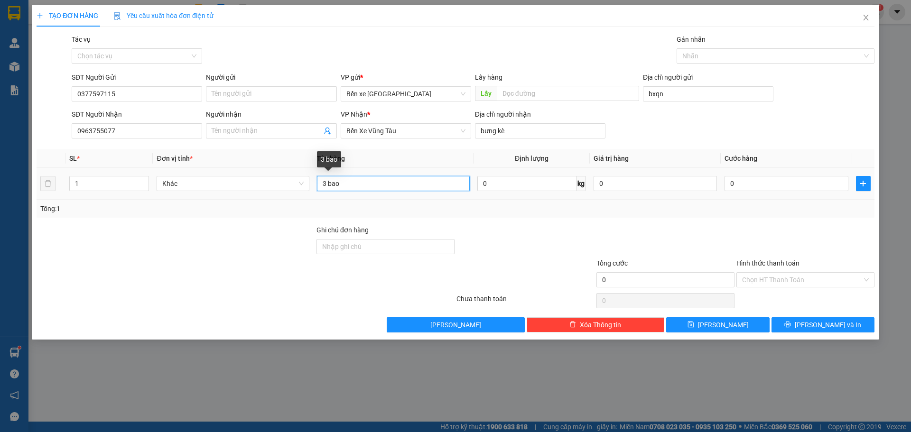
drag, startPoint x: 416, startPoint y: 184, endPoint x: 385, endPoint y: 188, distance: 31.0
click at [414, 185] on input "3 bao" at bounding box center [393, 183] width 153 height 15
drag, startPoint x: 265, startPoint y: 120, endPoint x: 263, endPoint y: 127, distance: 7.8
click at [263, 124] on div "Người nhận Tên người nhận" at bounding box center [271, 125] width 130 height 33
click at [262, 128] on input "Người nhận" at bounding box center [267, 131] width 110 height 10
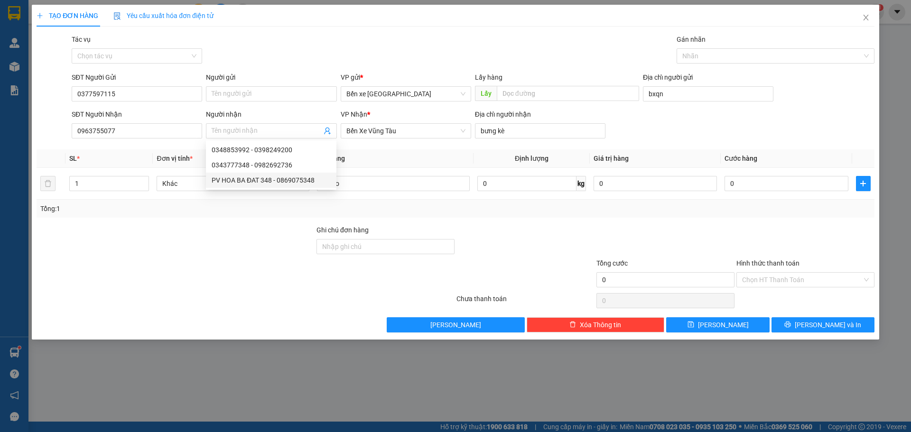
drag, startPoint x: 411, startPoint y: 164, endPoint x: 312, endPoint y: 202, distance: 106.1
click at [409, 164] on th "Tên hàng" at bounding box center [393, 158] width 160 height 18
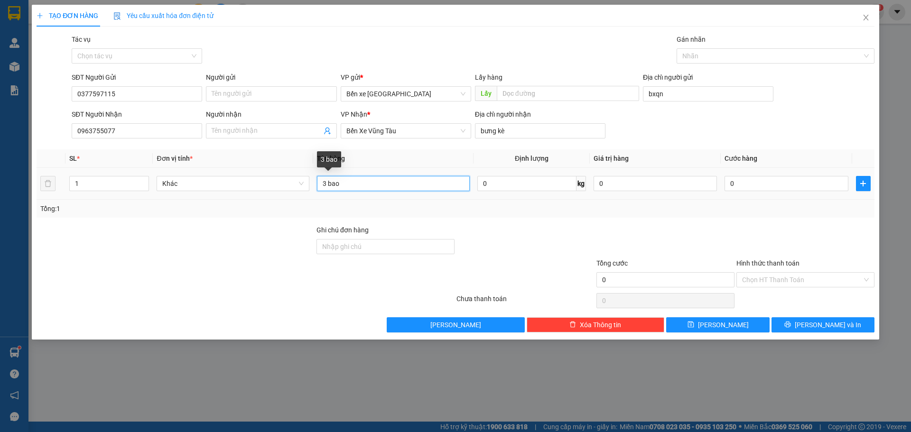
click at [360, 184] on input "3 bao" at bounding box center [393, 183] width 153 height 15
type input "3"
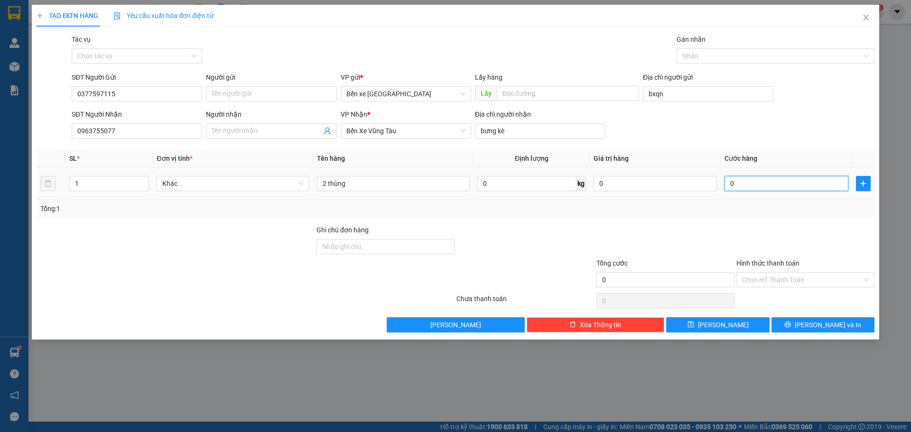
click at [779, 182] on input "0" at bounding box center [785, 183] width 123 height 15
click at [406, 187] on input "2 thùng" at bounding box center [393, 183] width 153 height 15
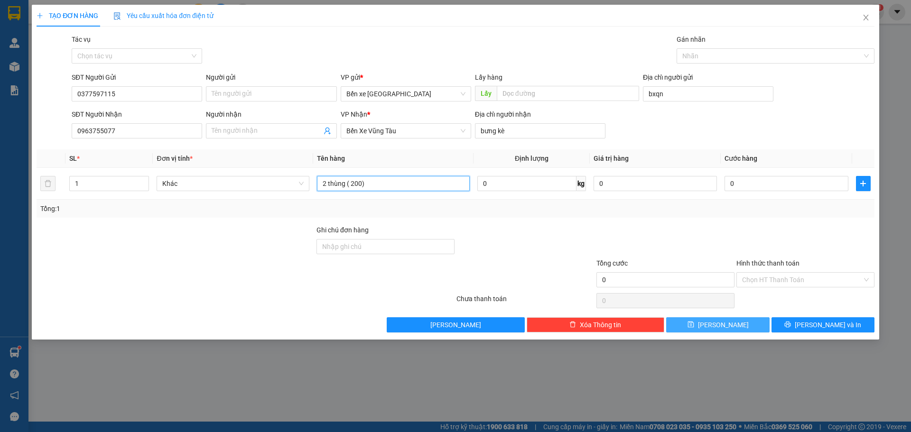
type input "2 thùng ( 200)"
click at [722, 326] on span "[PERSON_NAME]" at bounding box center [723, 325] width 51 height 10
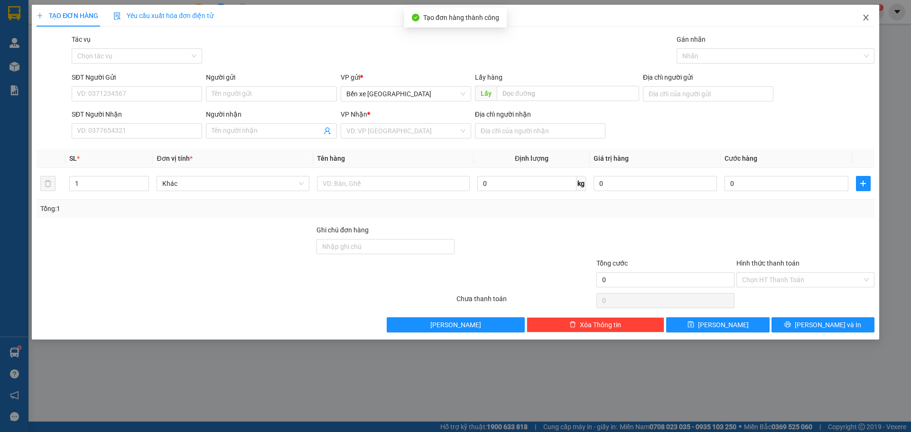
click at [864, 12] on span "Close" at bounding box center [865, 18] width 27 height 27
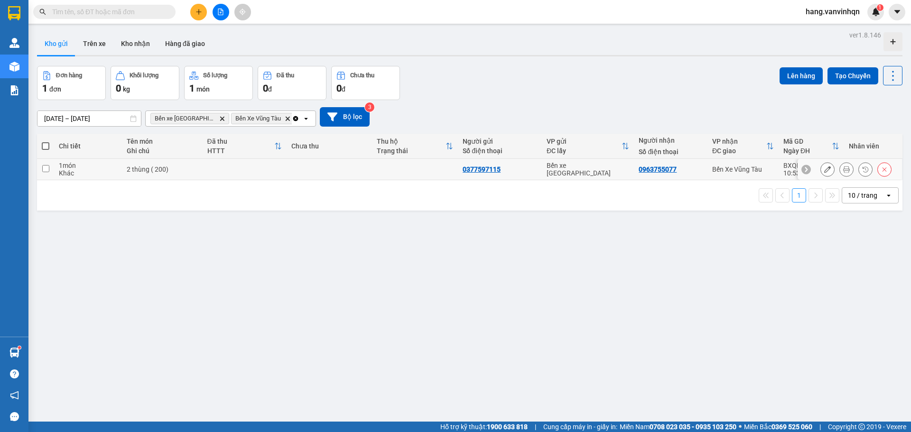
click at [435, 173] on td at bounding box center [415, 169] width 86 height 21
checkbox input "true"
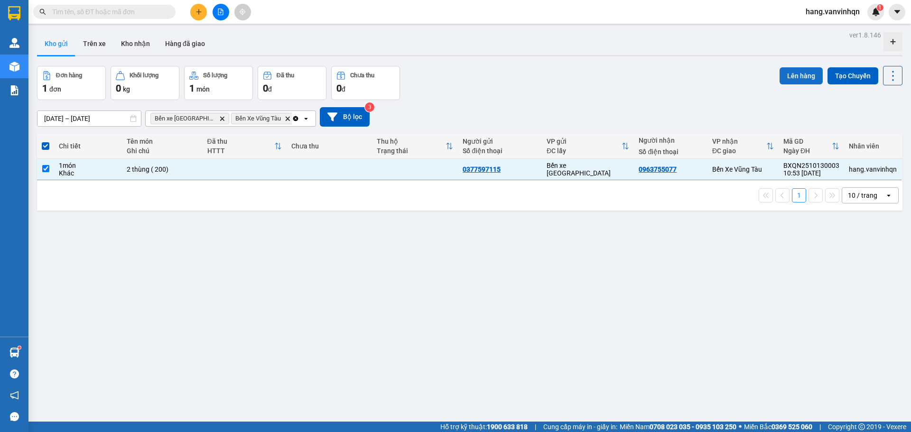
drag, startPoint x: 792, startPoint y: 74, endPoint x: 787, endPoint y: 78, distance: 6.0
click at [788, 77] on button "Lên hàng" at bounding box center [800, 75] width 43 height 17
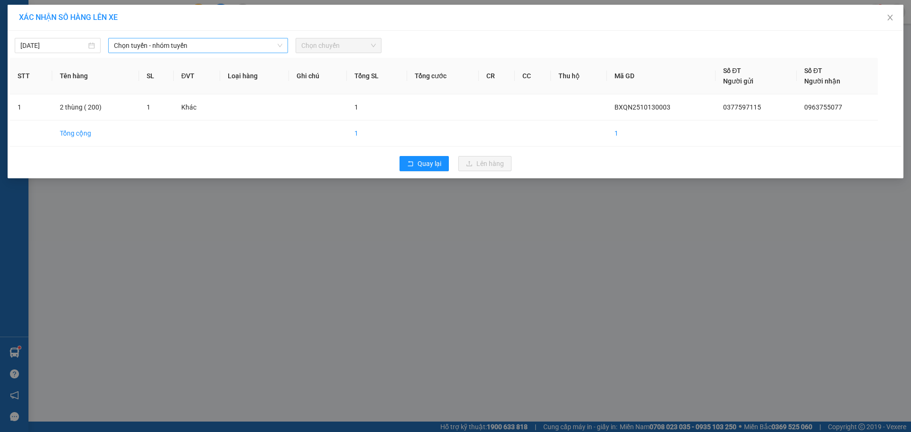
click at [176, 49] on span "Chọn tuyến - nhóm tuyến" at bounding box center [198, 45] width 168 height 14
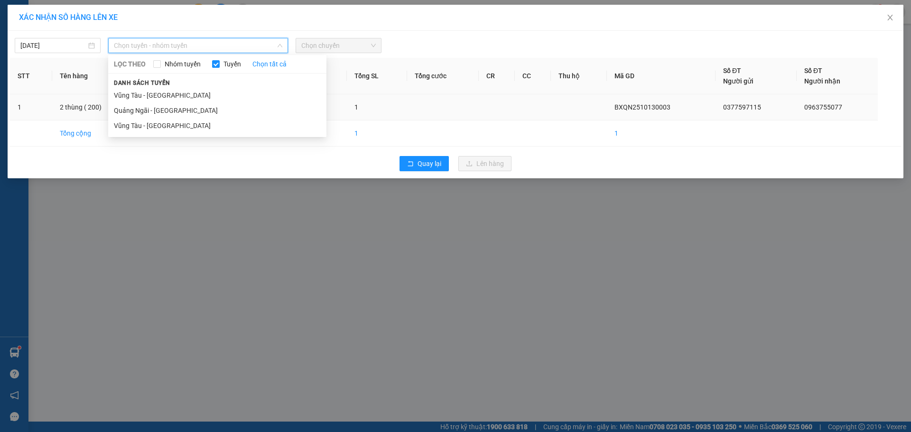
drag, startPoint x: 168, startPoint y: 110, endPoint x: 198, endPoint y: 103, distance: 30.6
click at [171, 110] on li "Quảng Ngãi - [GEOGRAPHIC_DATA]" at bounding box center [217, 110] width 218 height 15
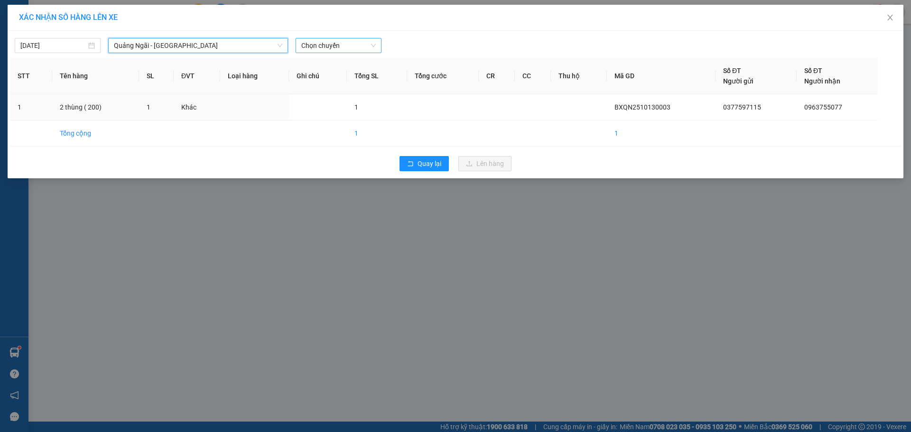
click at [345, 51] on span "Chọn chuyến" at bounding box center [338, 45] width 74 height 14
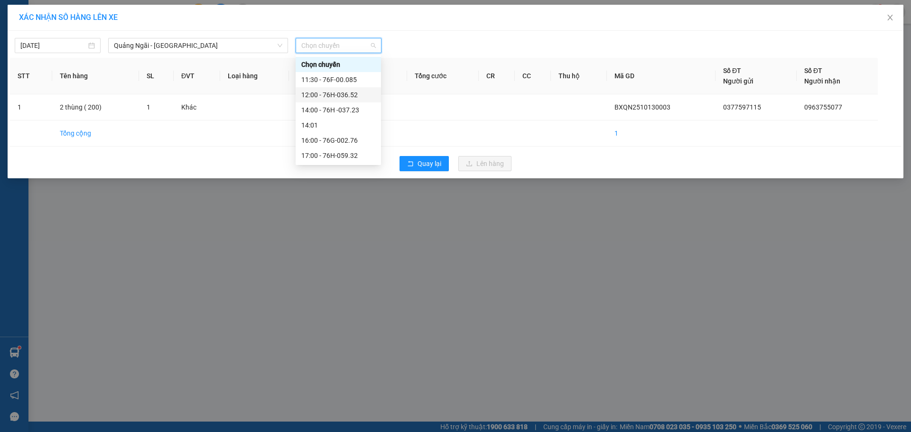
click at [345, 91] on div "Chọn chuyến 11:30 - 76F-00.085 12:00 - 76H-036.52 14:00 - 76H -037.23 14:01 16:…" at bounding box center [337, 110] width 85 height 106
click at [345, 92] on div "12:00 - 76H-036.52" at bounding box center [338, 95] width 74 height 10
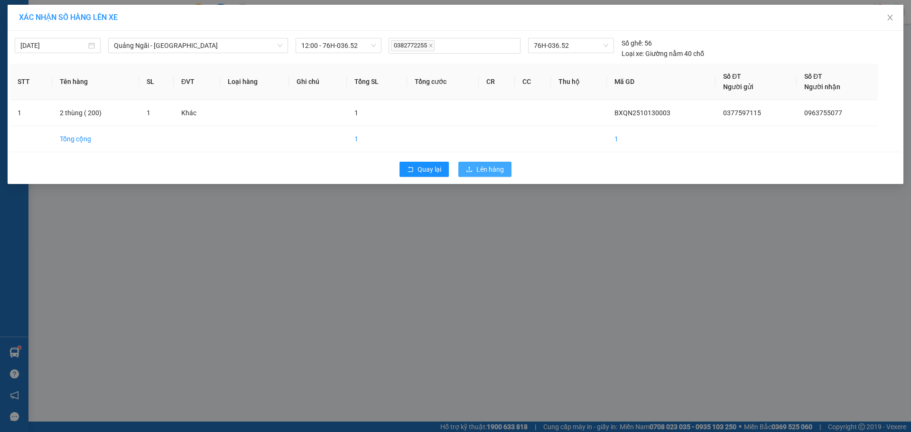
click at [479, 166] on span "Lên hàng" at bounding box center [490, 169] width 28 height 10
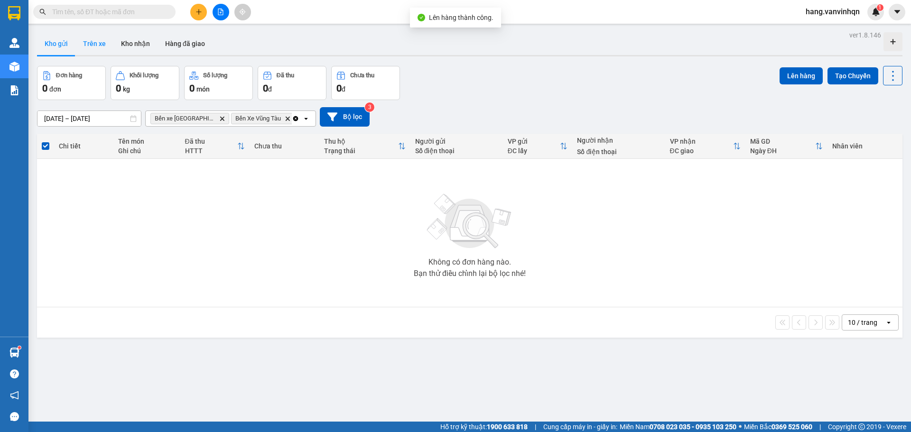
click at [96, 45] on button "Trên xe" at bounding box center [94, 43] width 38 height 23
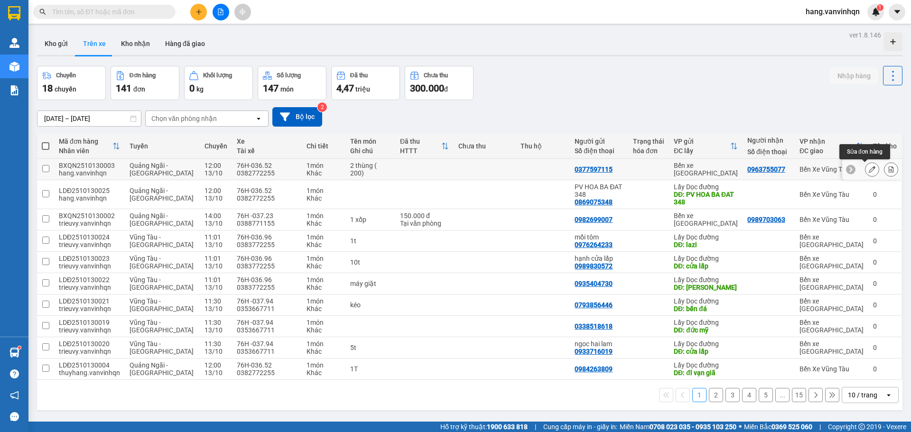
click at [865, 169] on button at bounding box center [871, 169] width 13 height 17
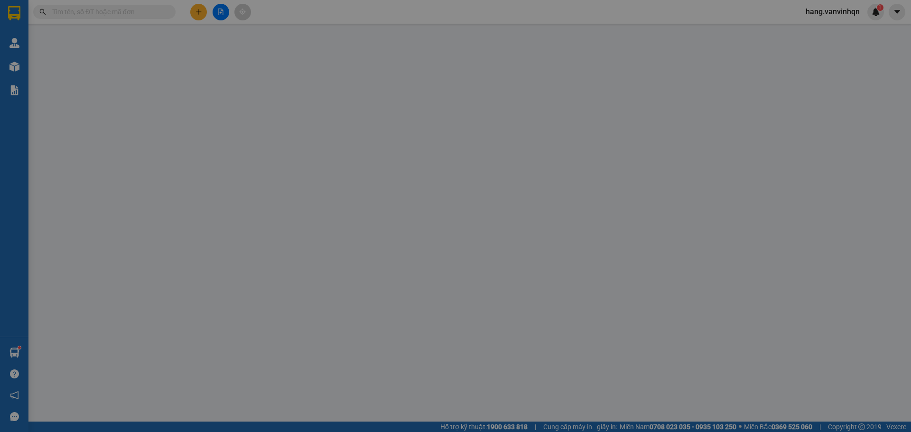
type input "0377597115"
type input "bxqn"
type input "0963755077"
type input "bưng kè"
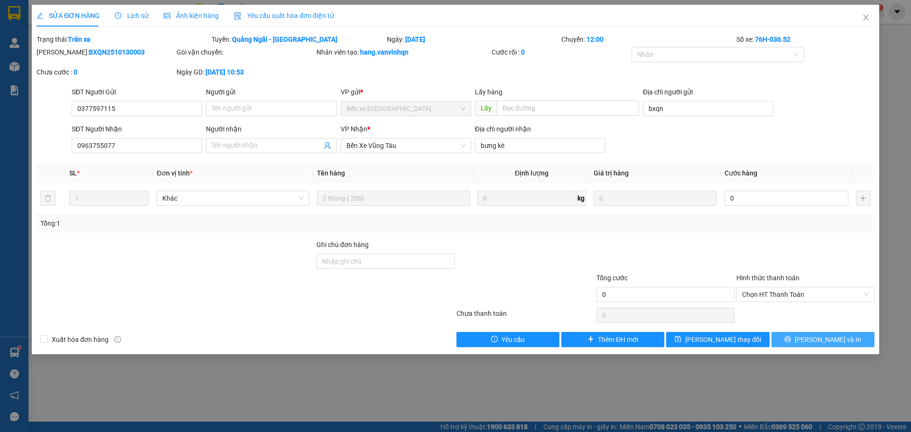
click at [814, 339] on button "[PERSON_NAME] và In" at bounding box center [822, 339] width 103 height 15
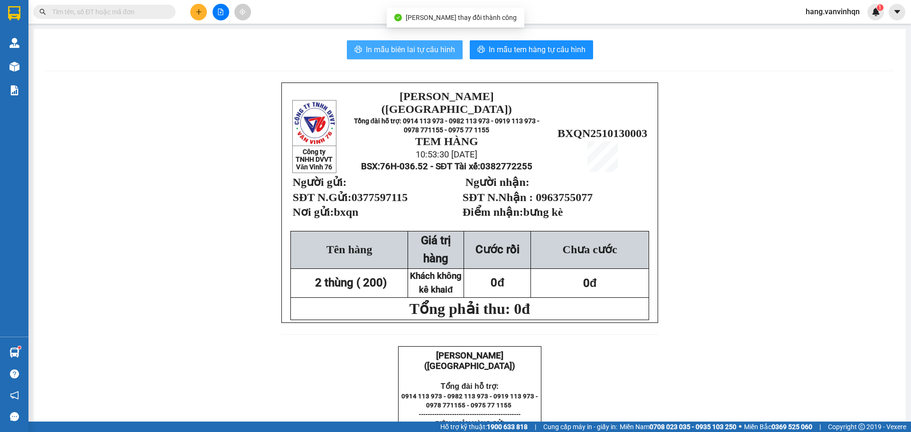
click at [396, 54] on span "In mẫu biên lai tự cấu hình" at bounding box center [410, 50] width 89 height 12
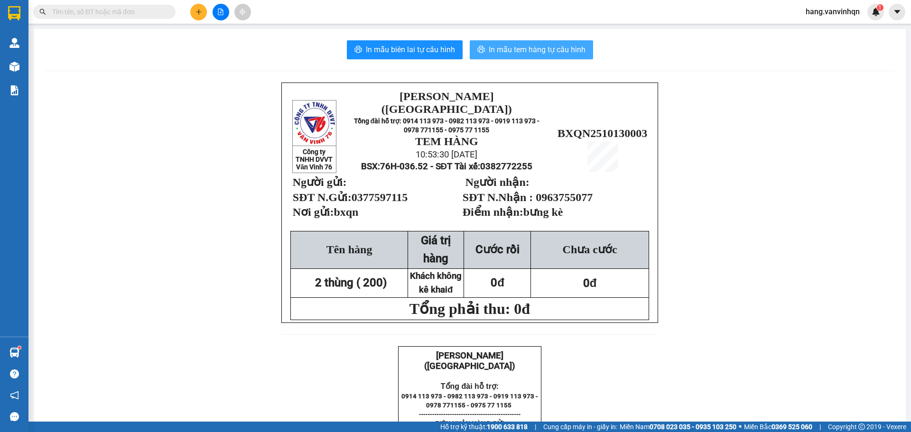
click at [496, 46] on span "In mẫu tem hàng tự cấu hình" at bounding box center [536, 50] width 97 height 12
click at [559, 55] on span "In mẫu tem hàng tự cấu hình" at bounding box center [536, 50] width 97 height 12
